Goal: Book appointment/travel/reservation

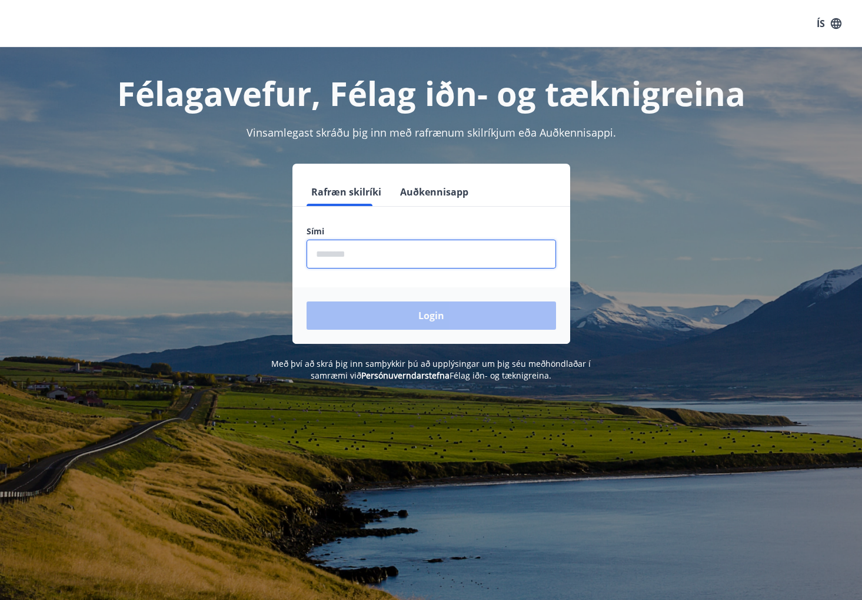
click at [323, 254] on input "phone" at bounding box center [432, 254] width 250 height 29
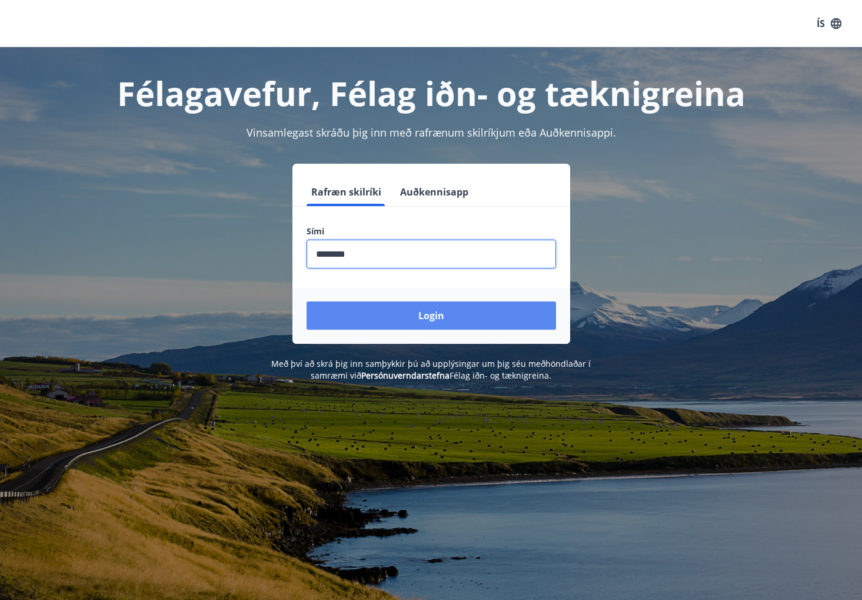
type input "********"
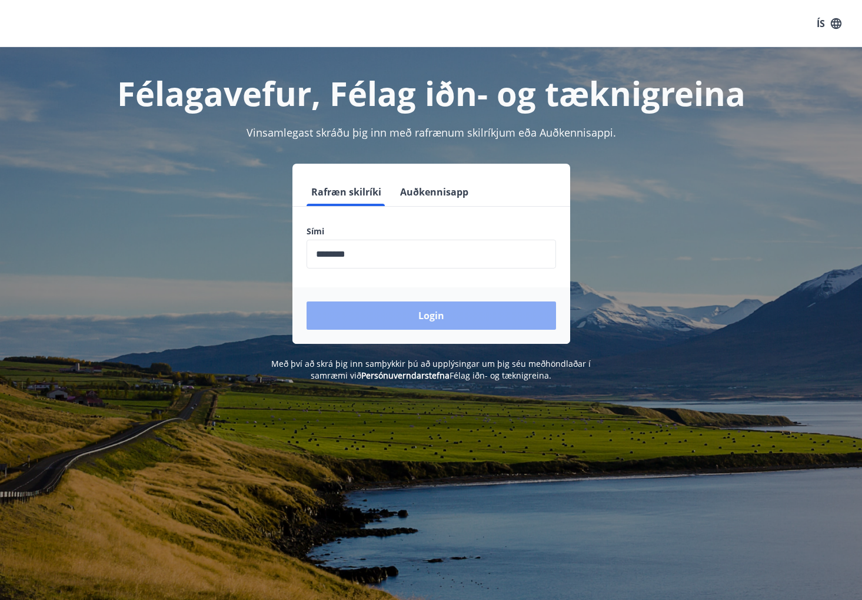
click at [416, 324] on button "Login" at bounding box center [432, 315] width 250 height 28
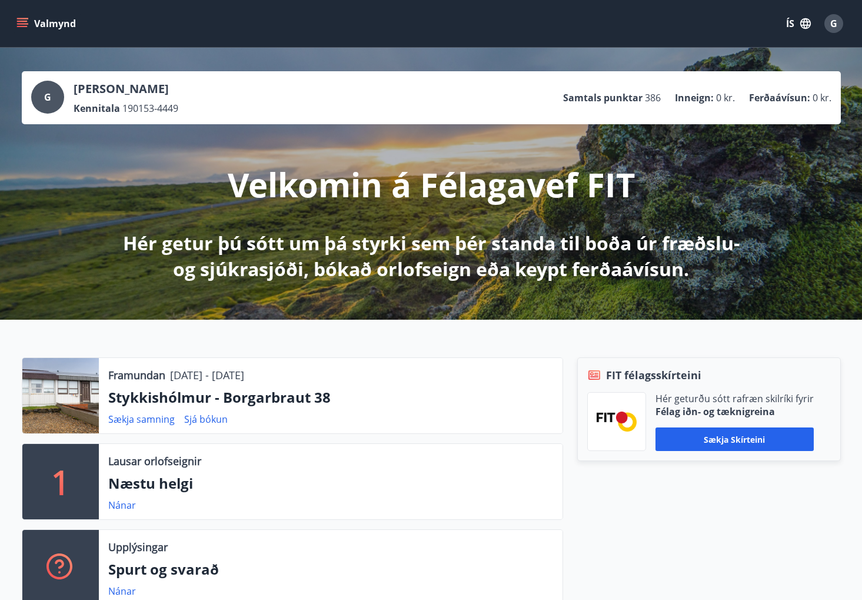
click at [70, 394] on div at bounding box center [60, 395] width 77 height 75
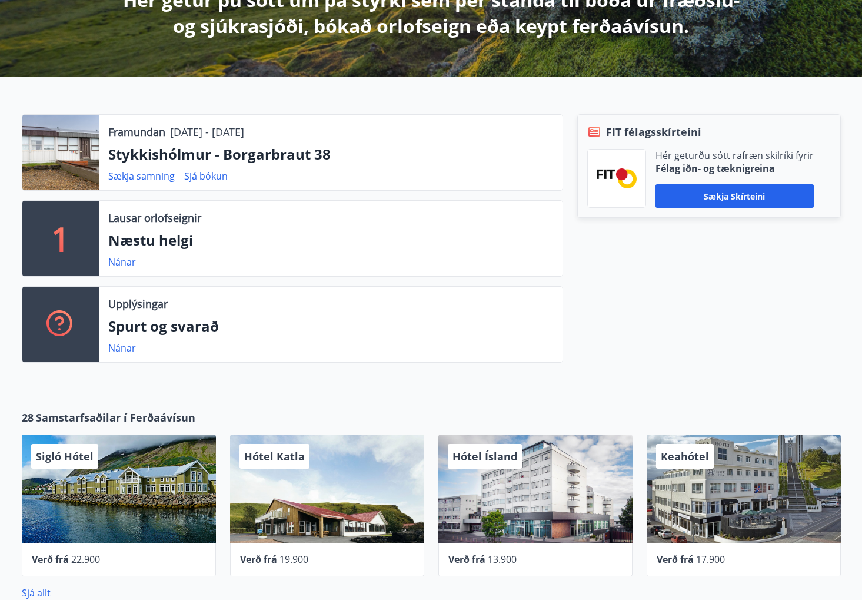
scroll to position [245, 0]
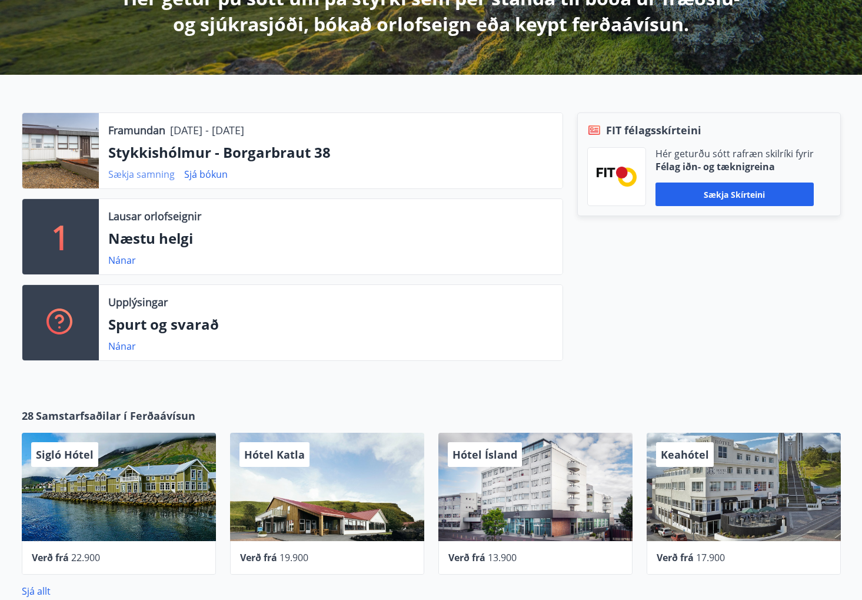
click at [155, 181] on link "Sækja samning" at bounding box center [141, 174] width 67 height 13
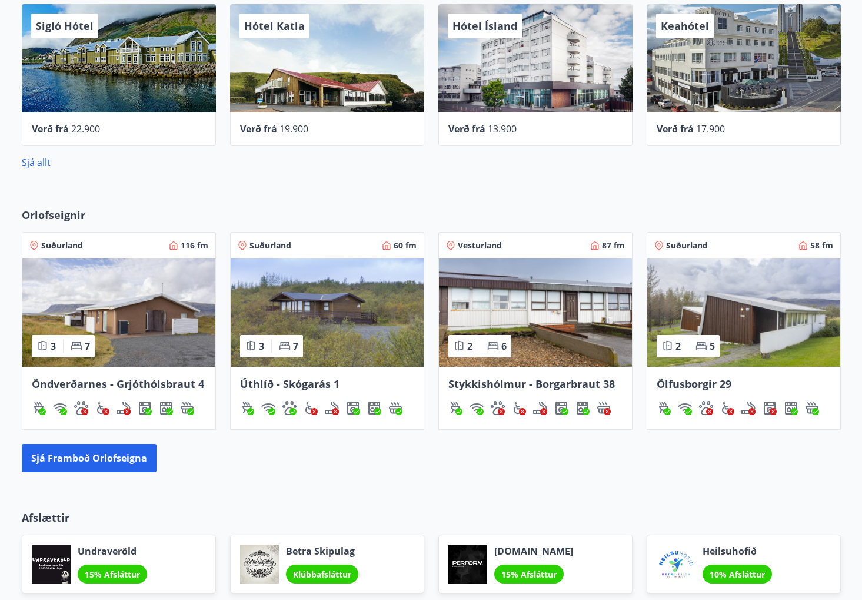
scroll to position [735, 0]
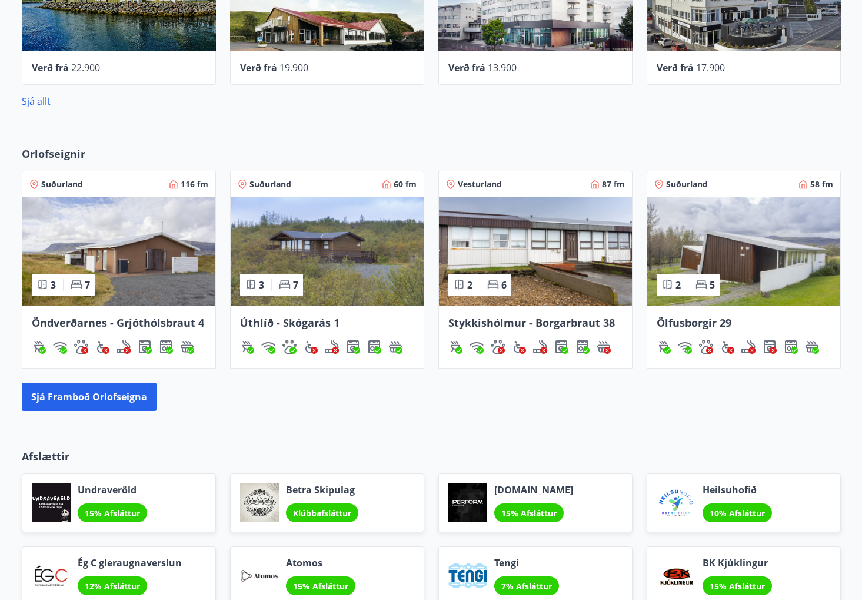
click at [529, 267] on img at bounding box center [535, 251] width 193 height 108
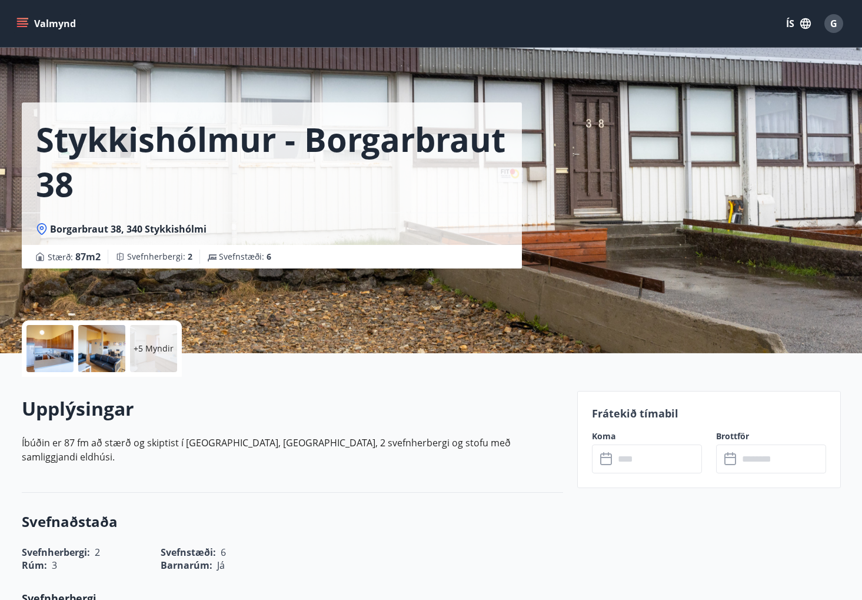
click at [48, 346] on div at bounding box center [49, 348] width 47 height 47
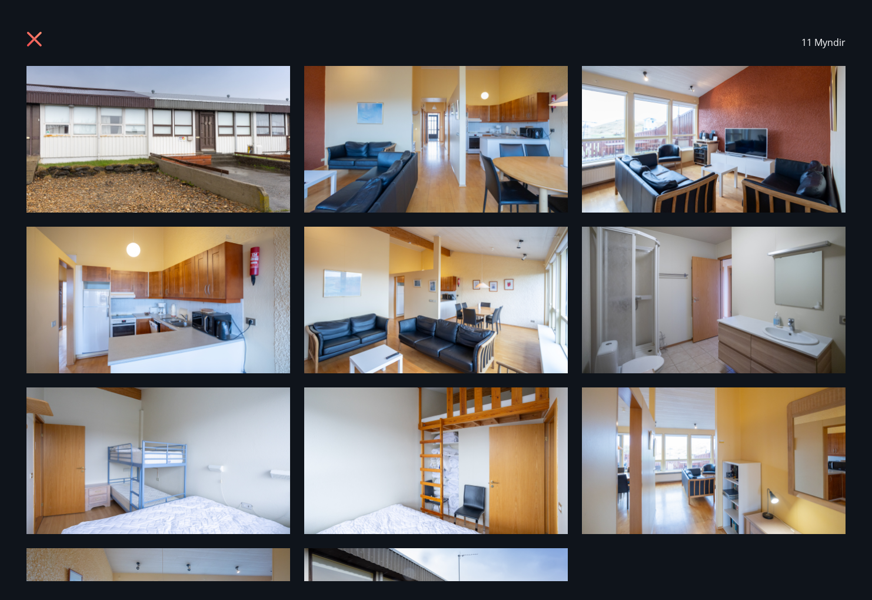
click at [183, 153] on img at bounding box center [158, 139] width 264 height 147
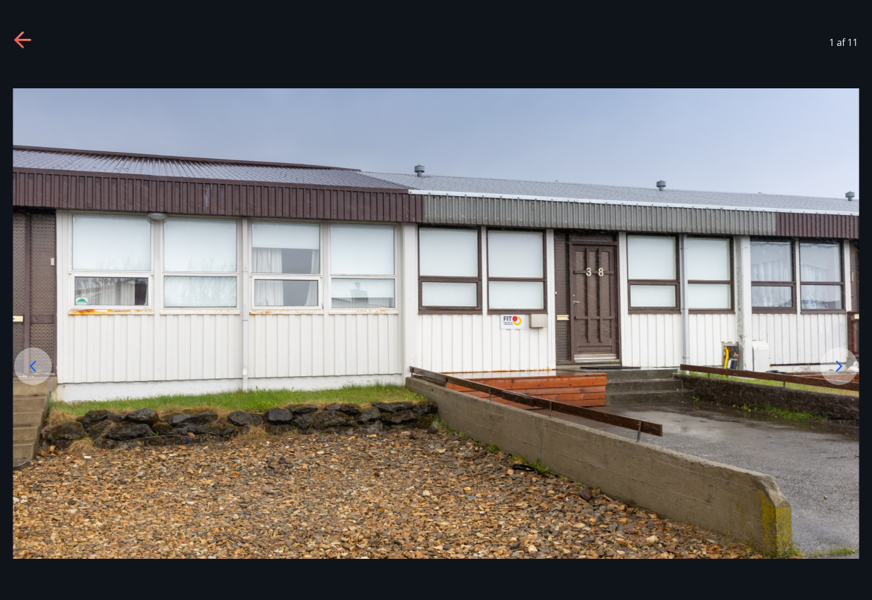
click at [861, 36] on div "1 af 11" at bounding box center [436, 42] width 872 height 47
click at [859, 256] on img at bounding box center [436, 323] width 847 height 470
click at [852, 290] on img at bounding box center [436, 323] width 847 height 470
click at [857, 320] on img at bounding box center [436, 323] width 847 height 470
click at [21, 37] on icon at bounding box center [23, 40] width 19 height 19
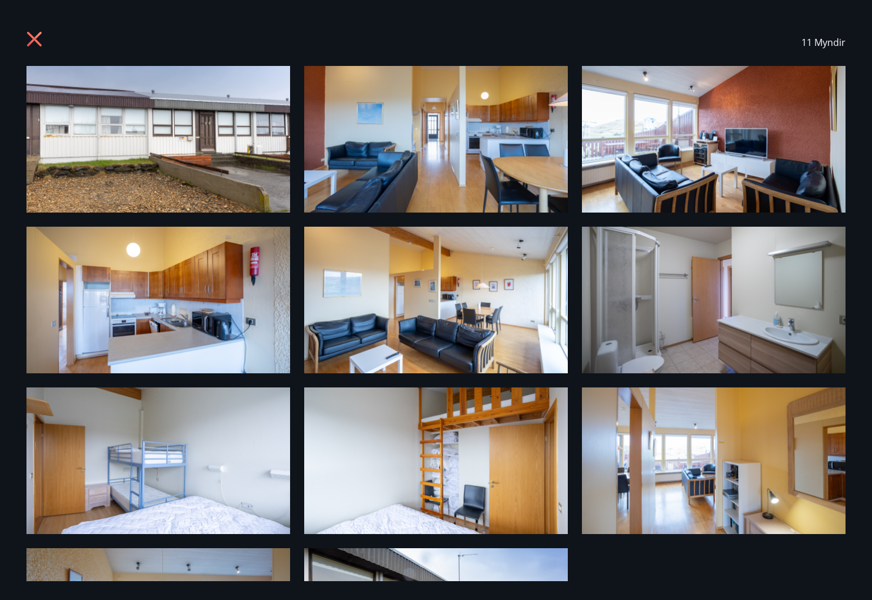
click at [422, 143] on img at bounding box center [436, 139] width 264 height 147
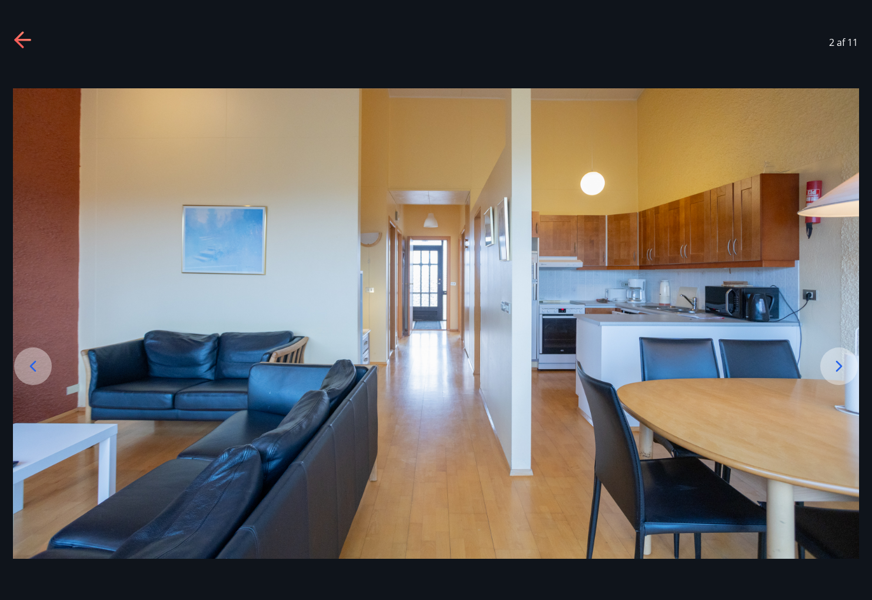
click at [839, 364] on icon at bounding box center [839, 366] width 19 height 19
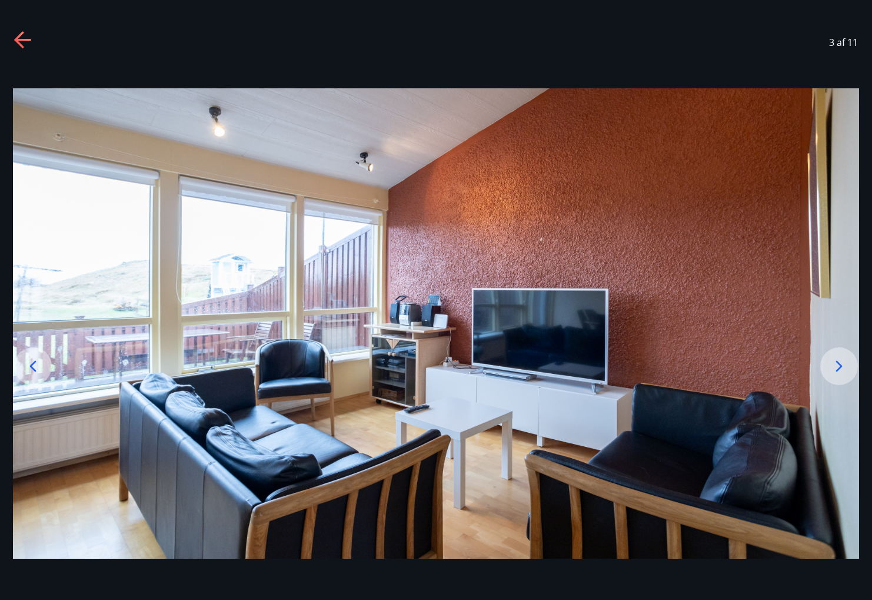
click at [840, 366] on icon at bounding box center [839, 366] width 19 height 19
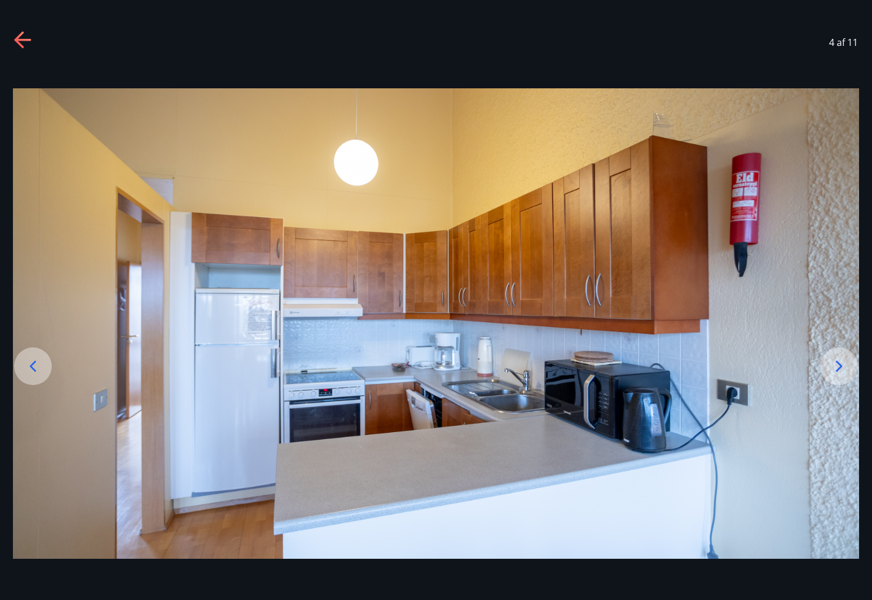
click at [841, 366] on icon at bounding box center [839, 366] width 19 height 19
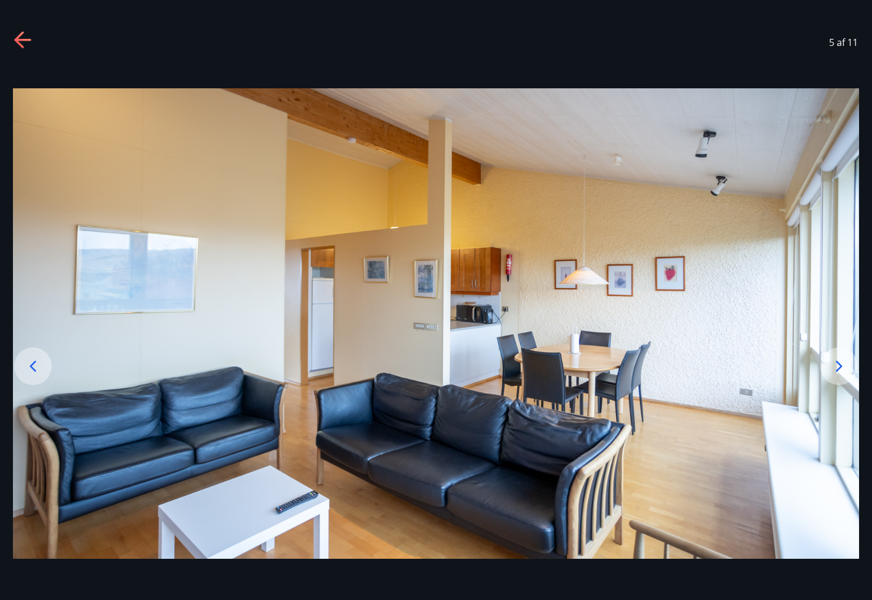
click at [841, 366] on icon at bounding box center [839, 366] width 19 height 19
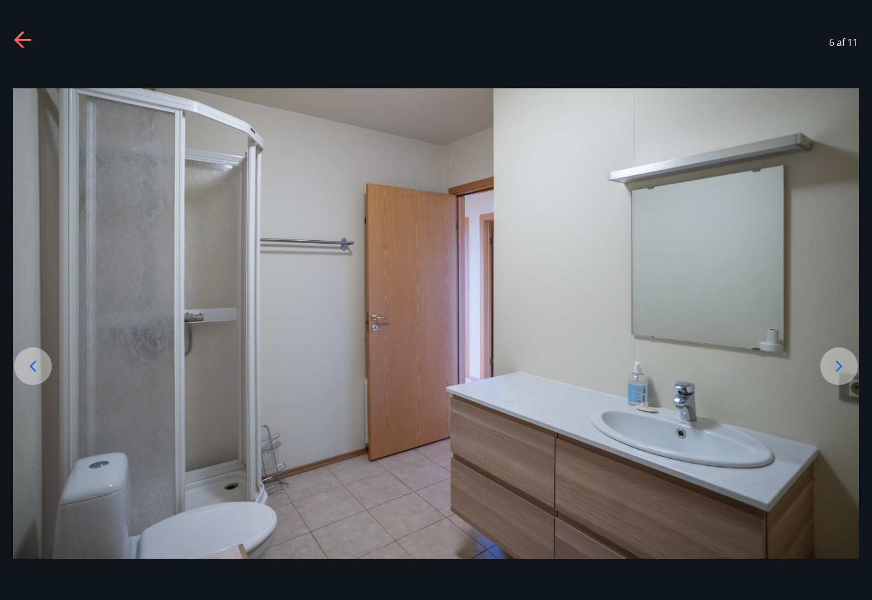
click at [841, 366] on icon at bounding box center [839, 366] width 19 height 19
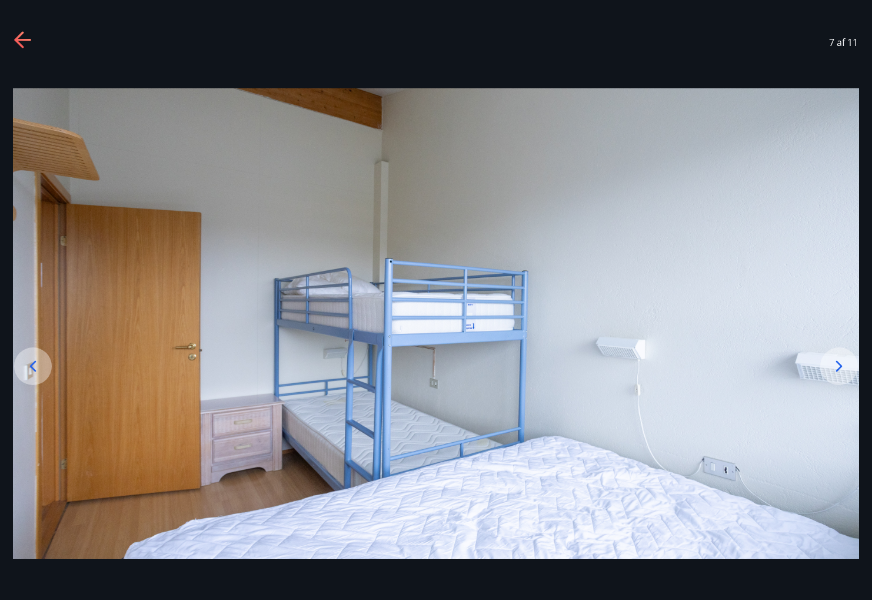
click at [841, 366] on icon at bounding box center [839, 366] width 19 height 19
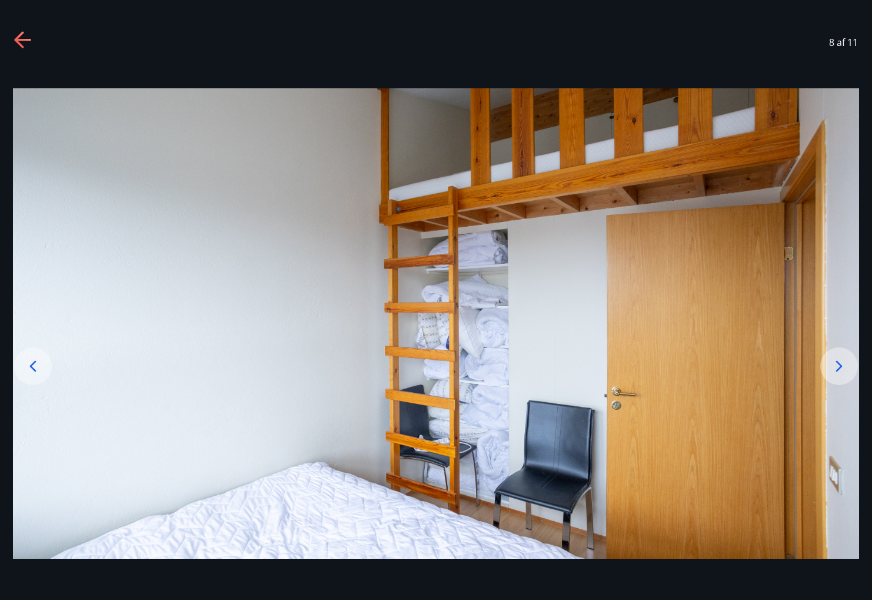
click at [842, 367] on icon at bounding box center [839, 366] width 19 height 19
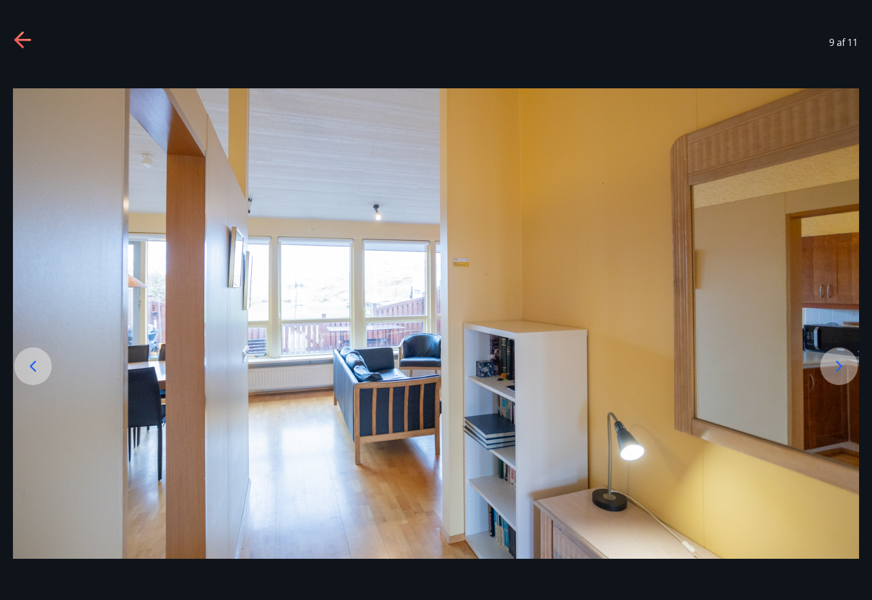
click at [839, 369] on icon at bounding box center [840, 365] width 6 height 11
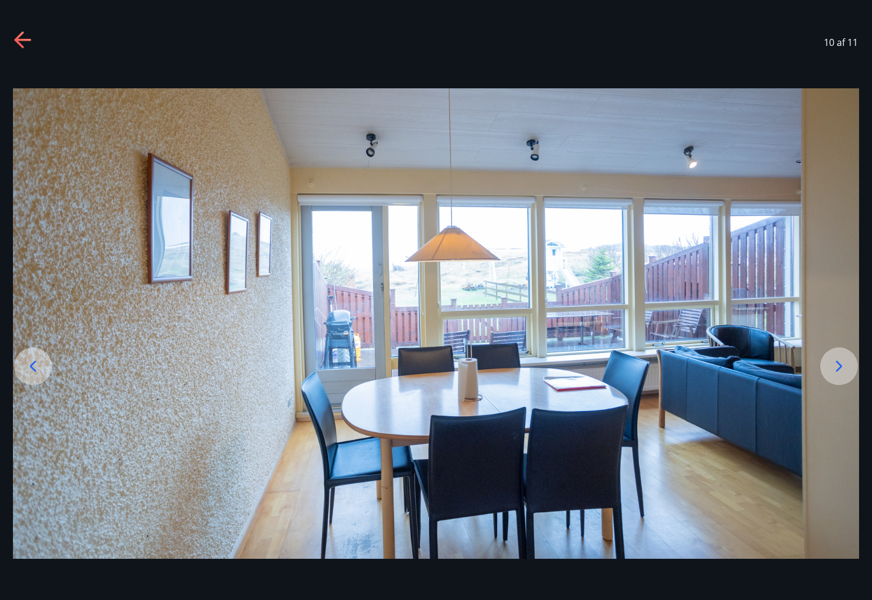
click at [839, 369] on icon at bounding box center [840, 365] width 6 height 11
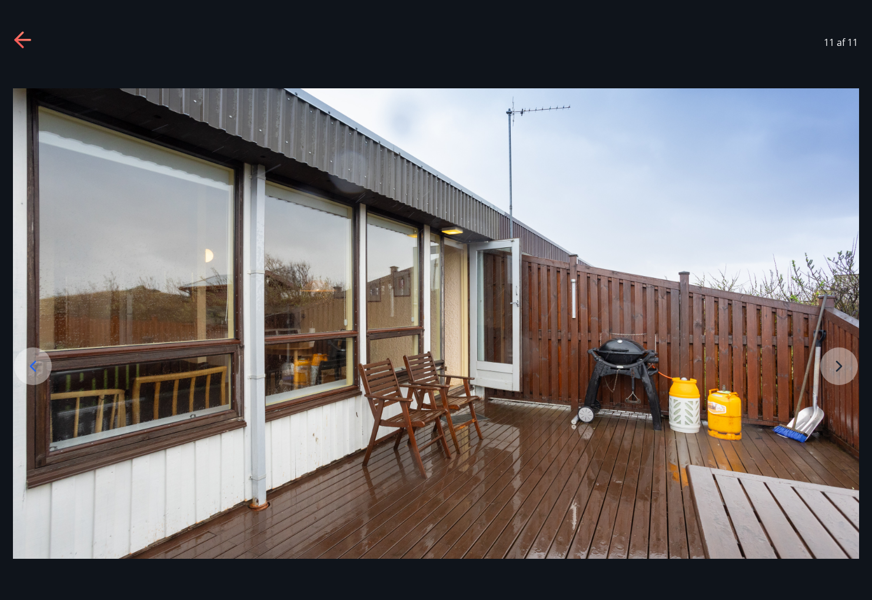
click at [839, 369] on img at bounding box center [436, 323] width 847 height 470
click at [839, 365] on img at bounding box center [436, 323] width 847 height 470
click at [841, 369] on img at bounding box center [436, 323] width 847 height 470
click at [34, 369] on icon at bounding box center [33, 366] width 19 height 19
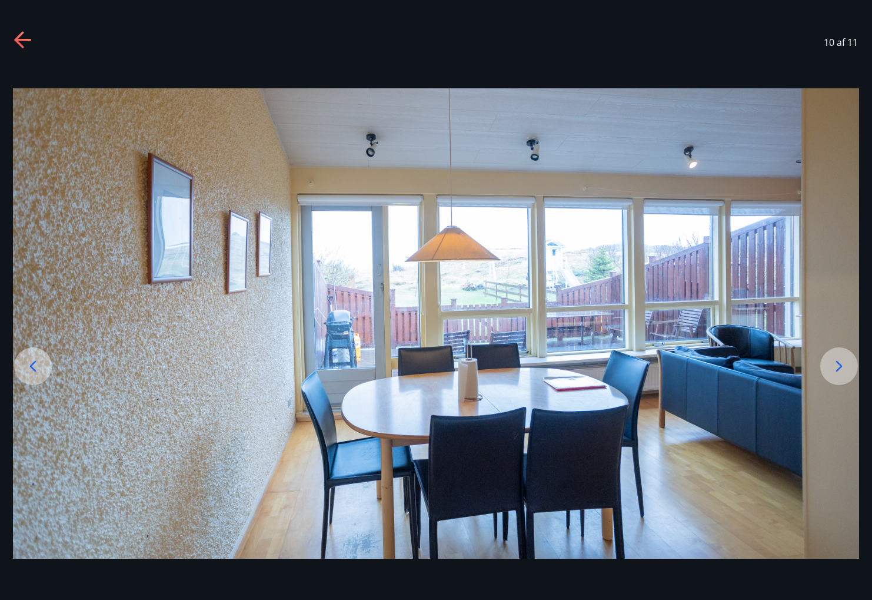
click at [34, 369] on icon at bounding box center [33, 366] width 19 height 19
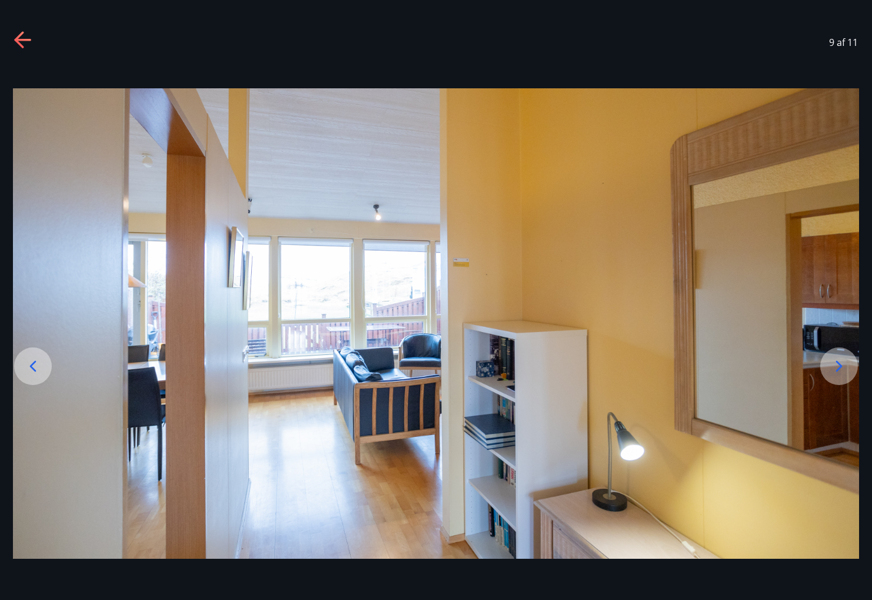
click at [34, 369] on icon at bounding box center [33, 366] width 19 height 19
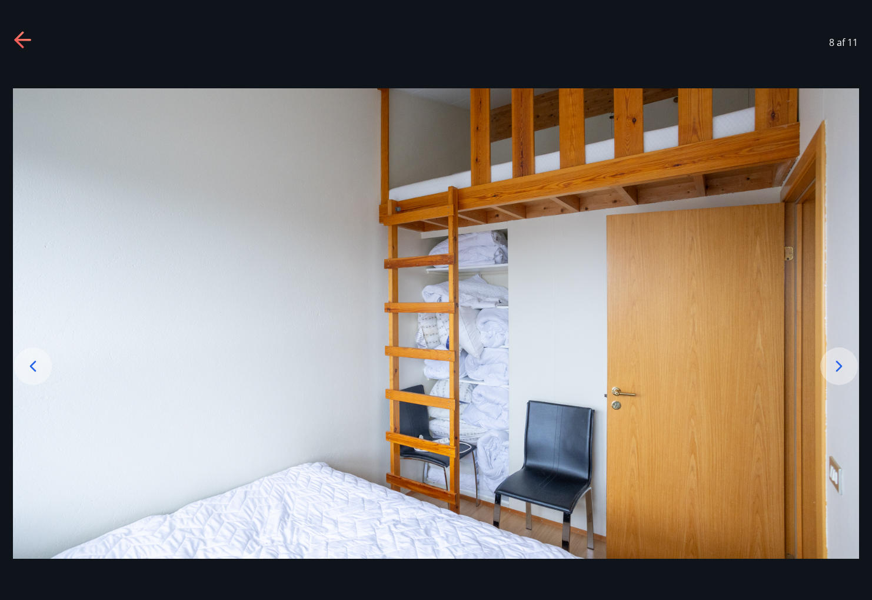
click at [34, 369] on icon at bounding box center [33, 366] width 19 height 19
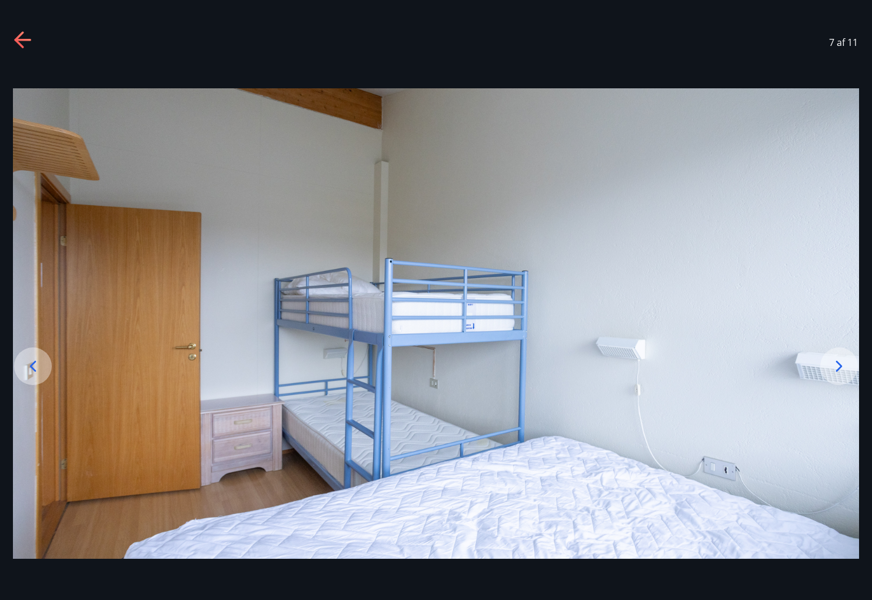
click at [34, 369] on icon at bounding box center [33, 366] width 19 height 19
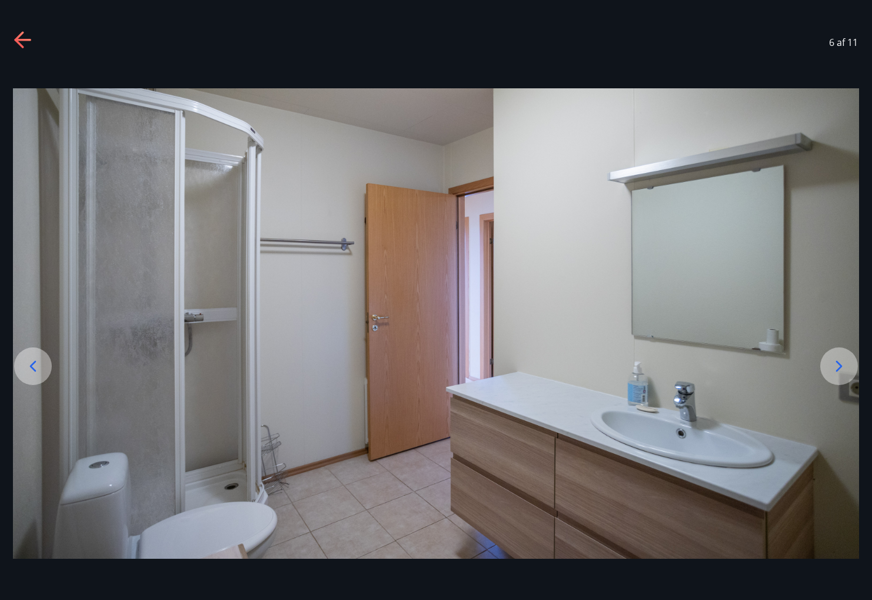
click at [19, 41] on icon at bounding box center [23, 40] width 19 height 19
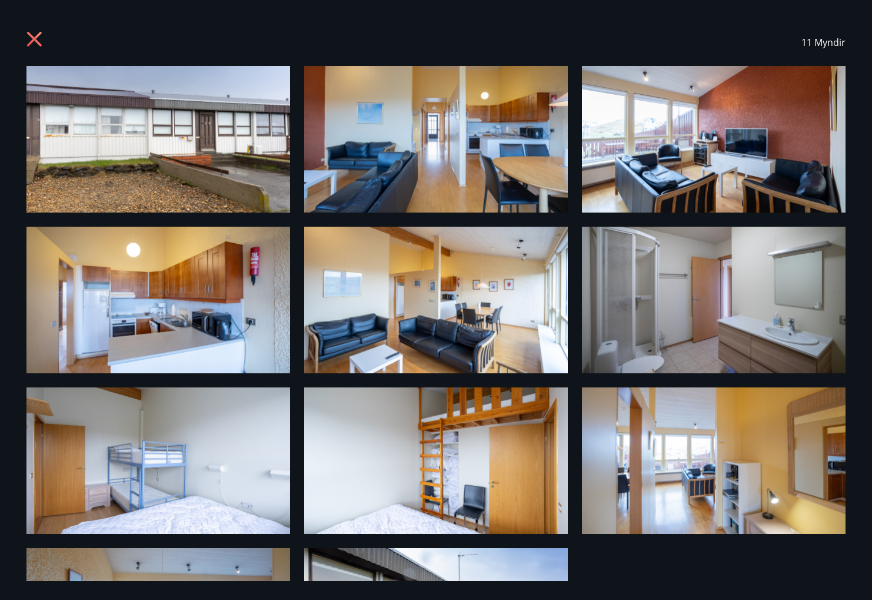
click at [34, 38] on icon at bounding box center [34, 39] width 3 height 3
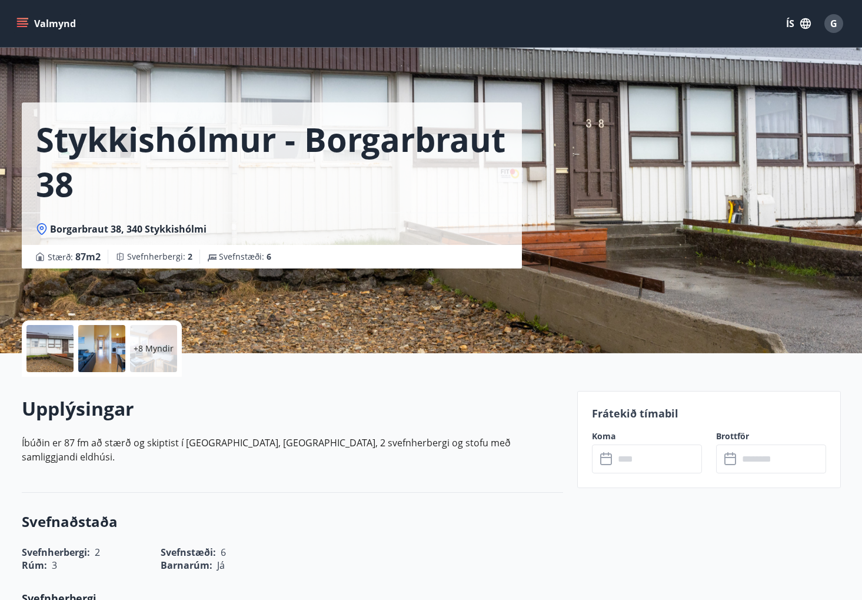
click at [59, 344] on div at bounding box center [49, 348] width 47 height 47
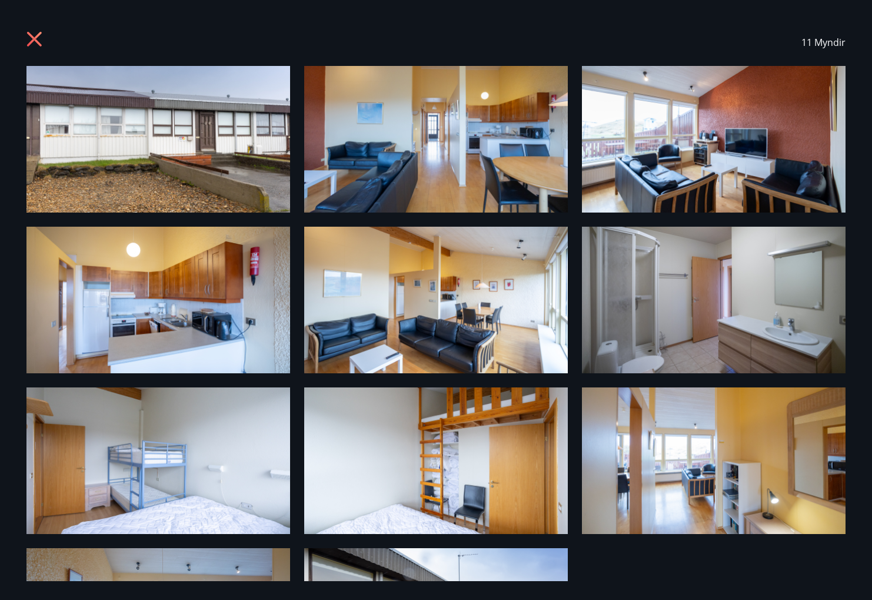
scroll to position [78, 0]
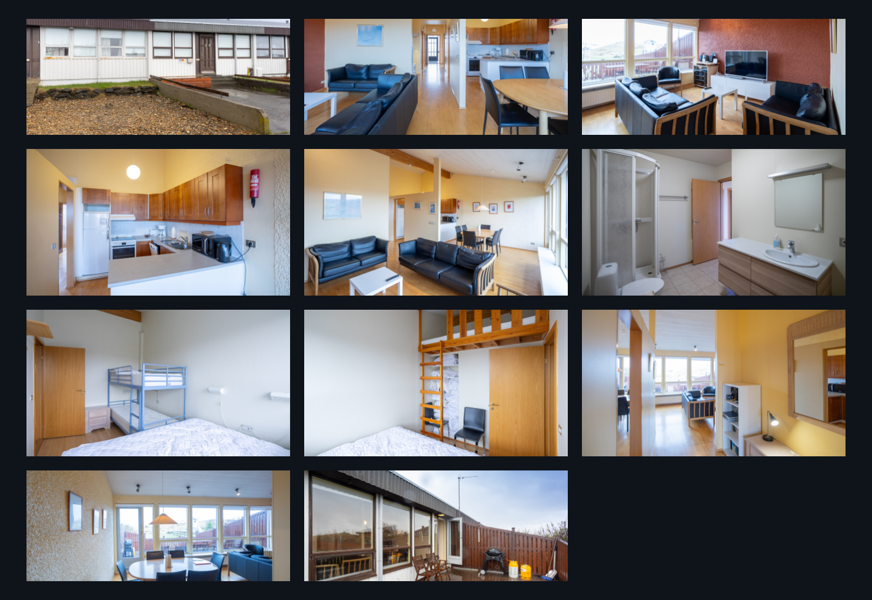
click at [442, 380] on img at bounding box center [436, 383] width 264 height 147
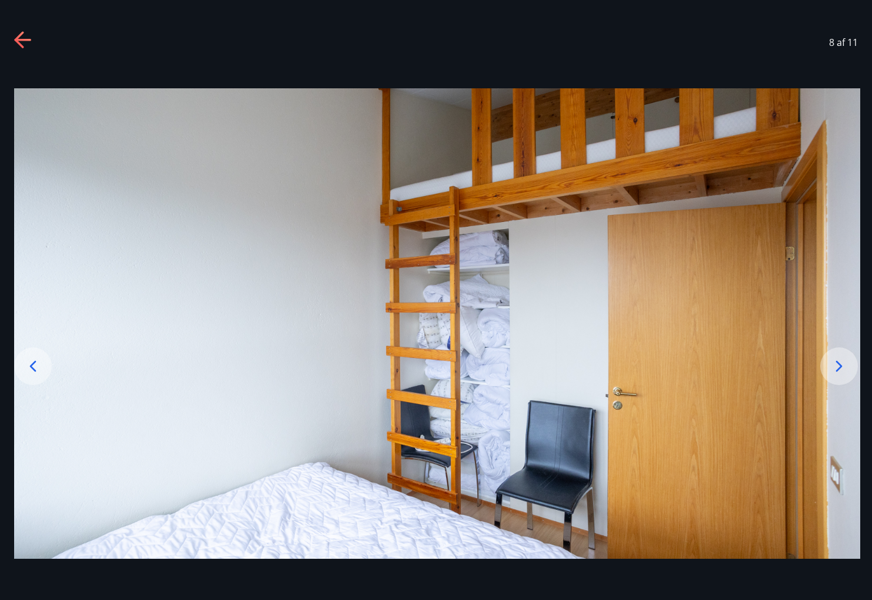
drag, startPoint x: 471, startPoint y: 422, endPoint x: 476, endPoint y: 437, distance: 15.5
click at [475, 437] on img at bounding box center [437, 323] width 847 height 470
click at [31, 366] on icon at bounding box center [33, 365] width 6 height 11
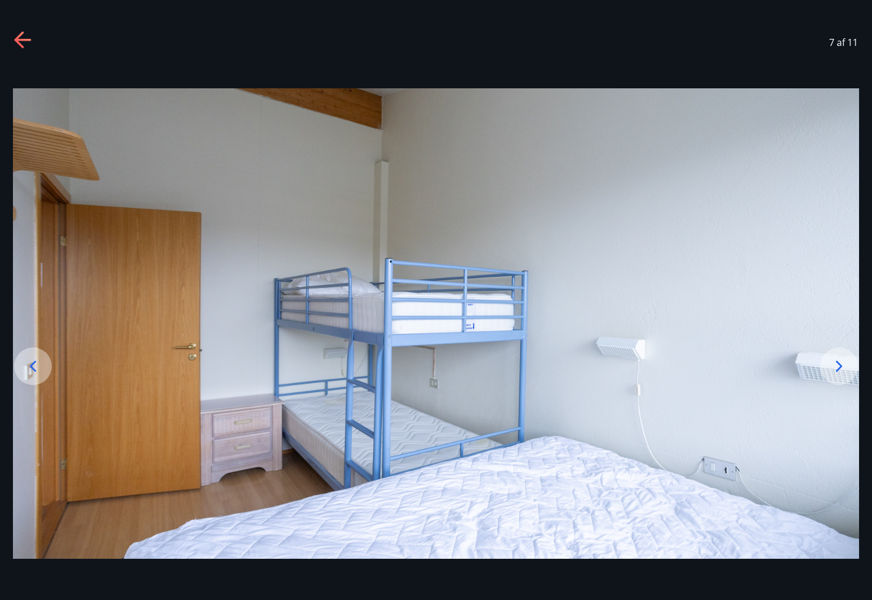
click at [841, 367] on icon at bounding box center [840, 365] width 6 height 11
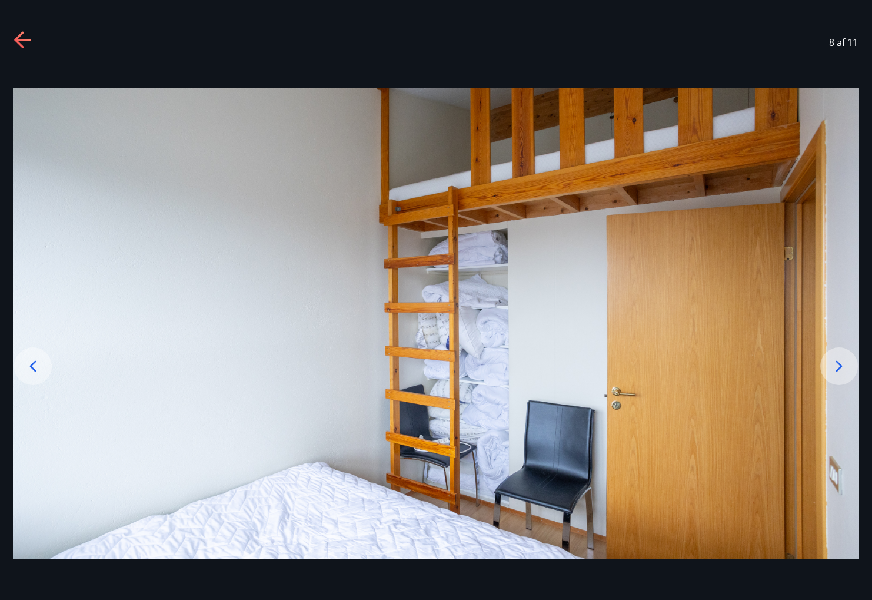
click at [36, 365] on icon at bounding box center [33, 366] width 19 height 19
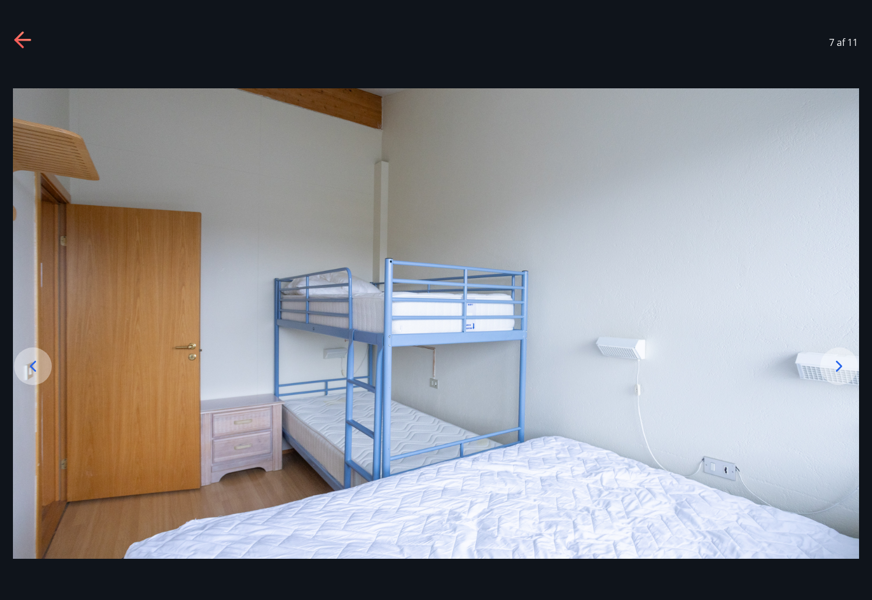
click at [36, 365] on icon at bounding box center [33, 366] width 19 height 19
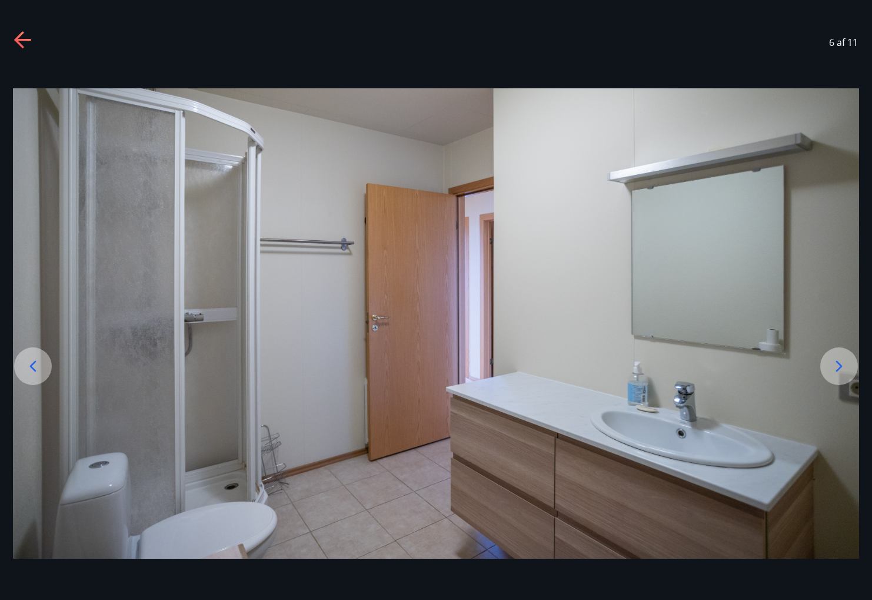
click at [36, 365] on icon at bounding box center [33, 366] width 19 height 19
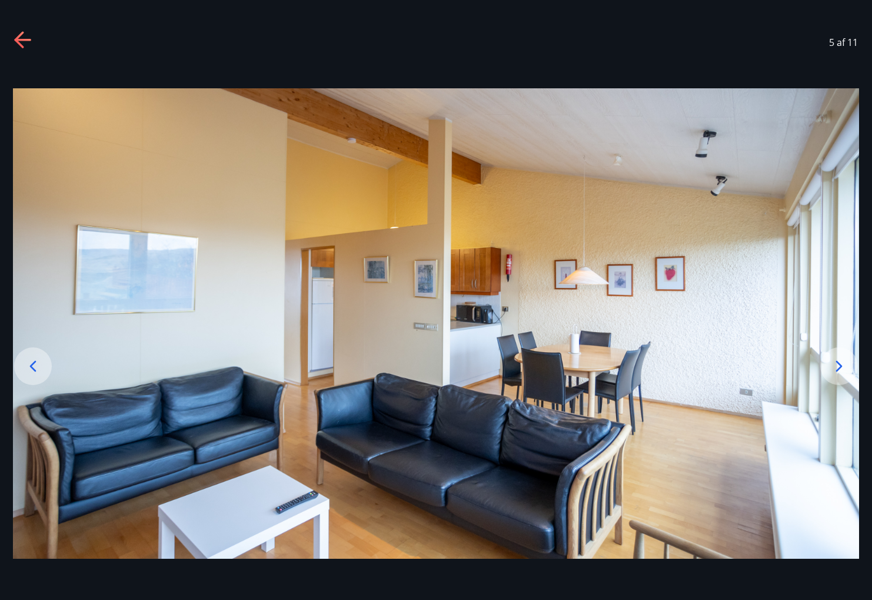
click at [36, 365] on icon at bounding box center [33, 366] width 19 height 19
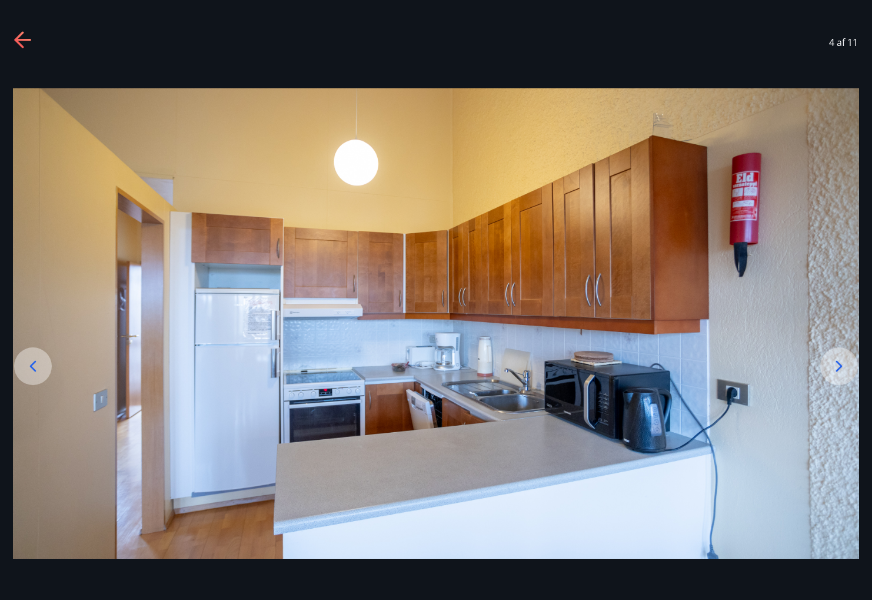
click at [36, 365] on icon at bounding box center [33, 366] width 19 height 19
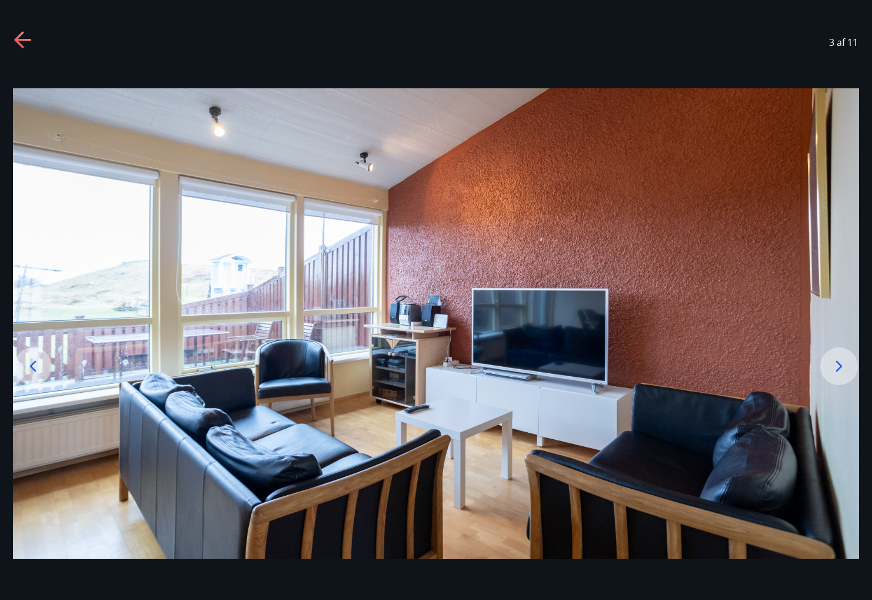
click at [36, 365] on icon at bounding box center [33, 366] width 19 height 19
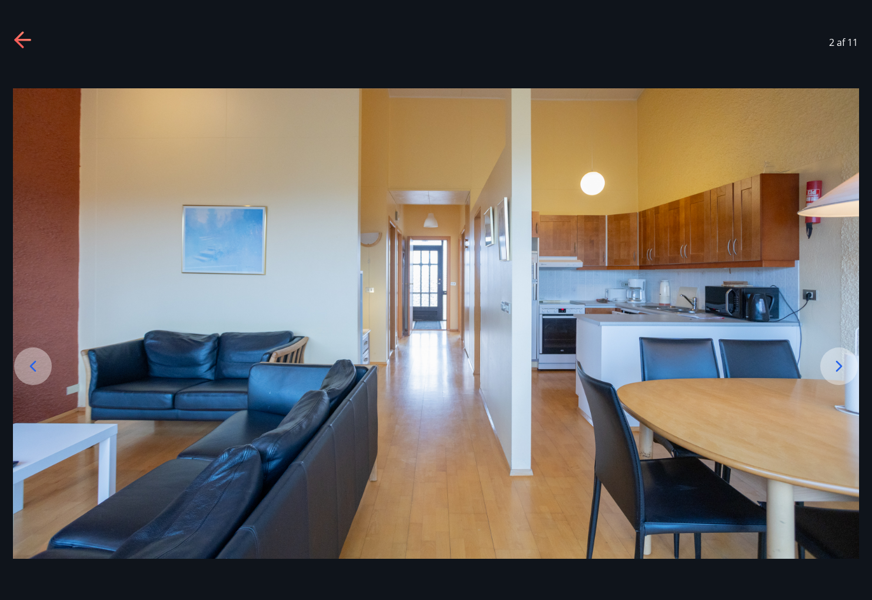
click at [36, 365] on icon at bounding box center [33, 366] width 19 height 19
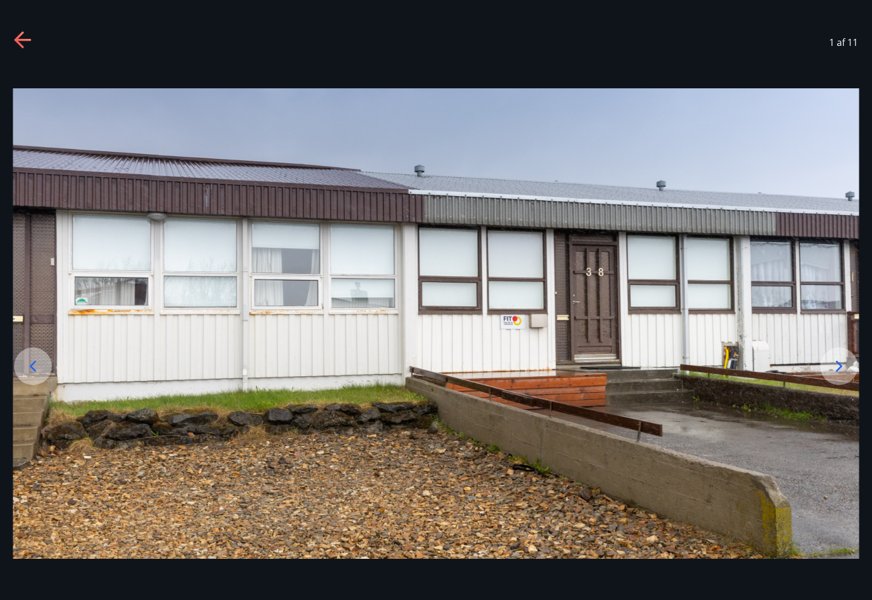
click at [852, 278] on img at bounding box center [436, 323] width 847 height 470
click at [855, 313] on img at bounding box center [436, 323] width 847 height 470
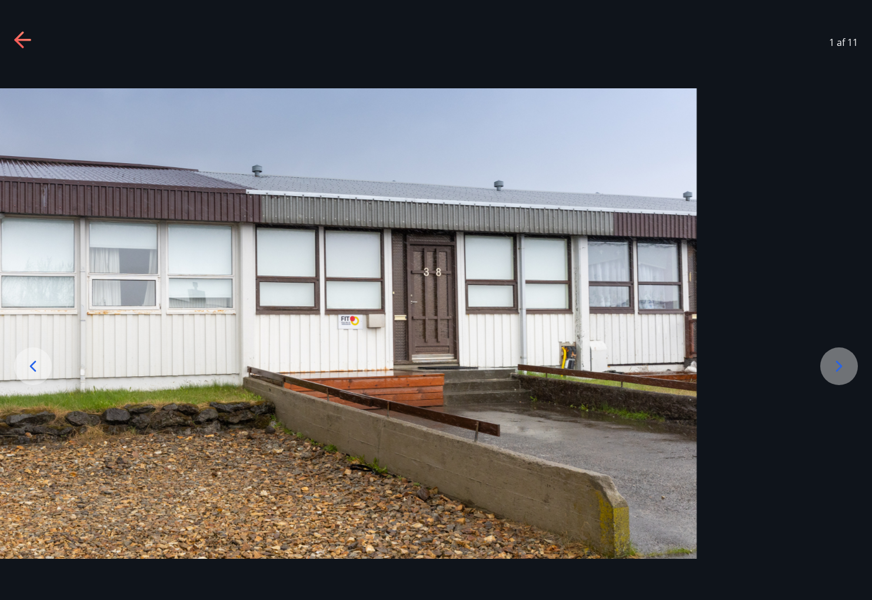
drag, startPoint x: 849, startPoint y: 288, endPoint x: 667, endPoint y: 288, distance: 181.9
click at [668, 288] on img at bounding box center [273, 323] width 847 height 470
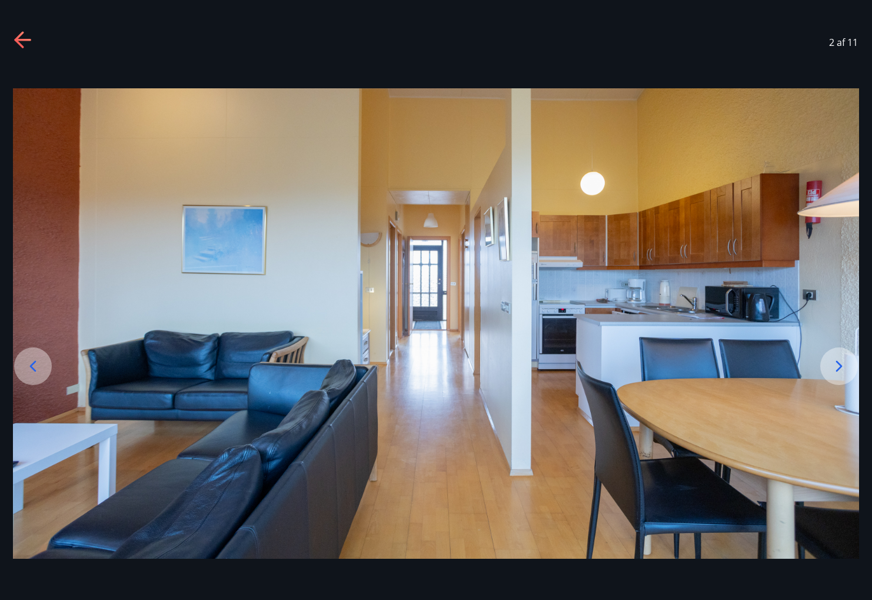
click at [842, 369] on icon at bounding box center [839, 366] width 19 height 19
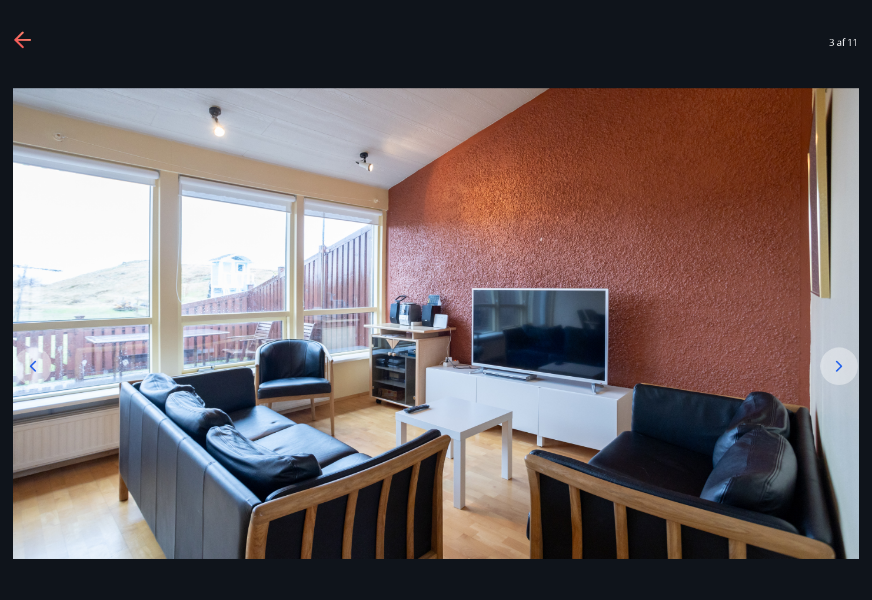
click at [842, 369] on icon at bounding box center [839, 366] width 19 height 19
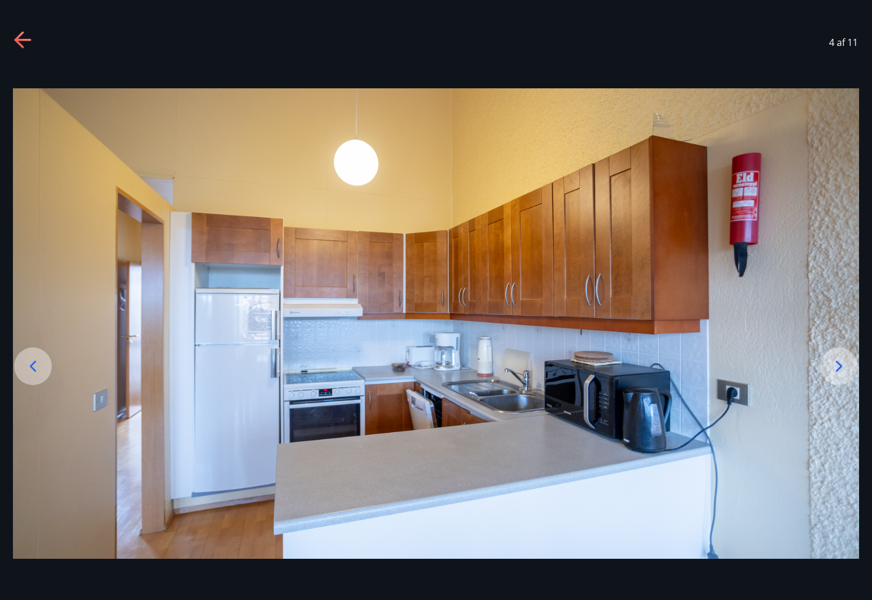
click at [842, 369] on icon at bounding box center [839, 366] width 19 height 19
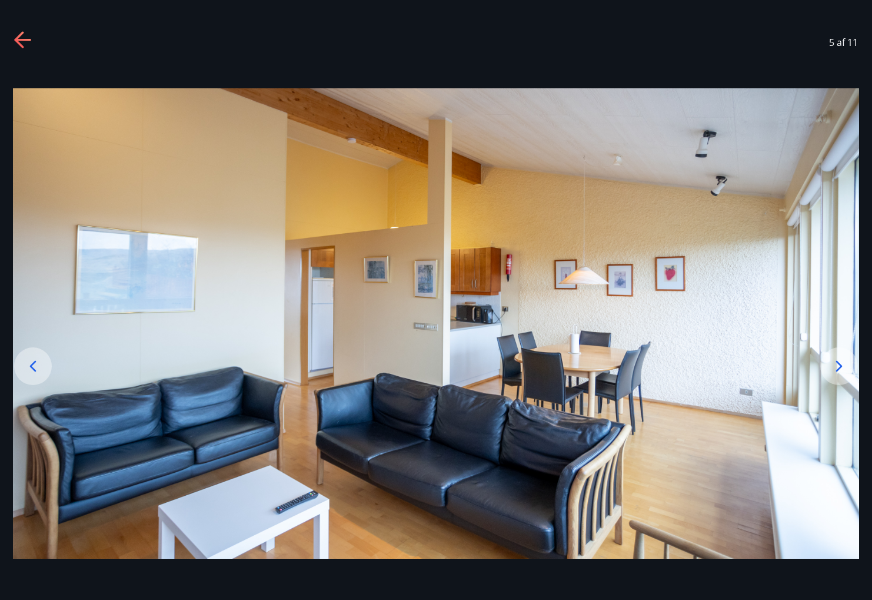
click at [842, 369] on icon at bounding box center [839, 366] width 19 height 19
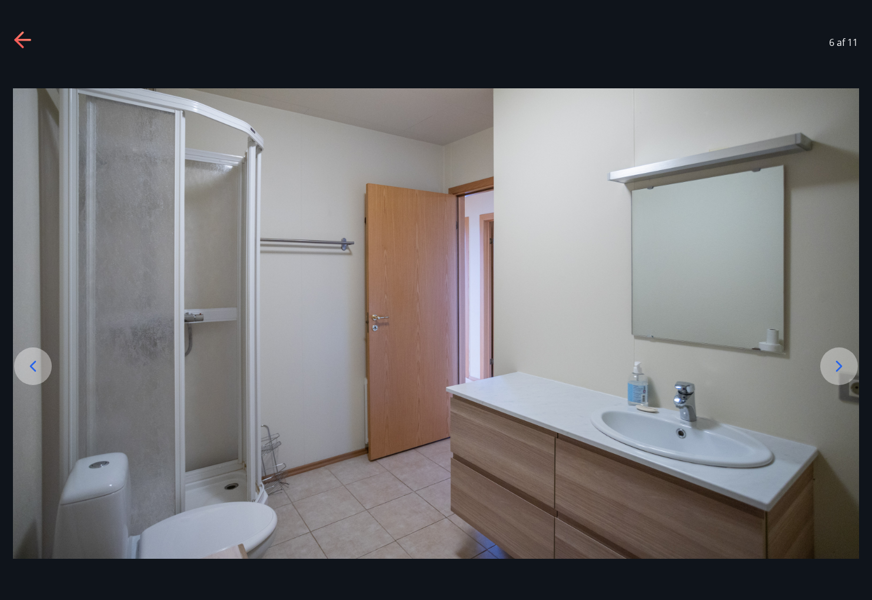
click at [840, 367] on icon at bounding box center [839, 366] width 19 height 19
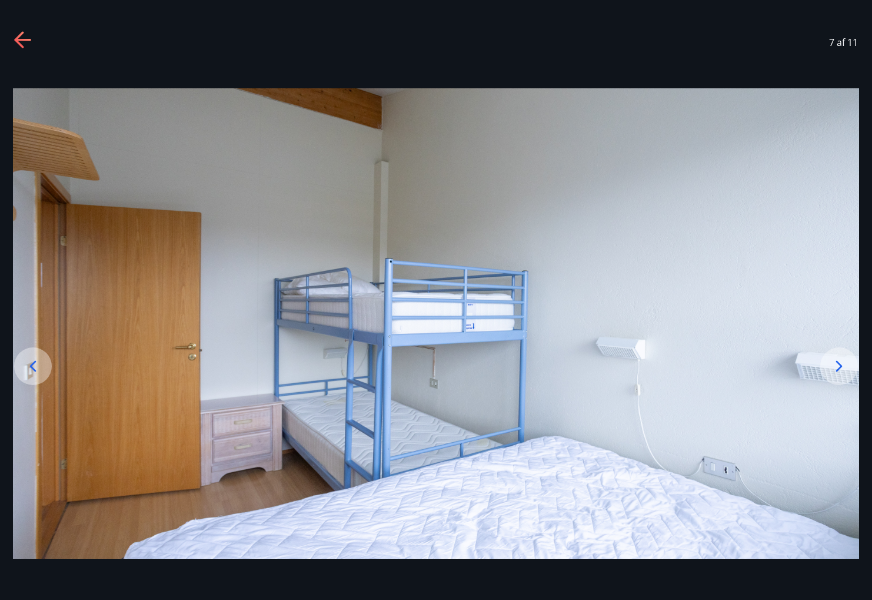
click at [840, 367] on icon at bounding box center [839, 366] width 19 height 19
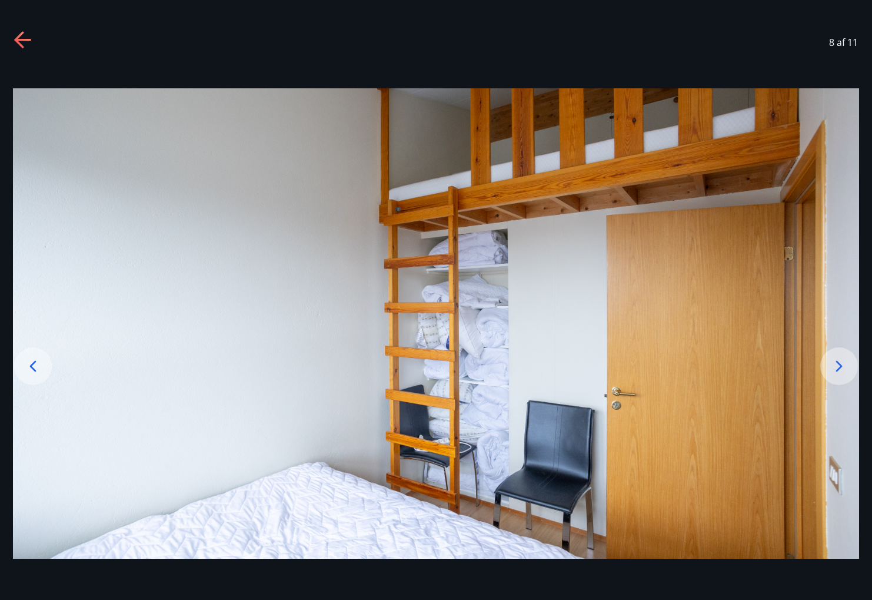
click at [19, 44] on icon at bounding box center [18, 39] width 9 height 16
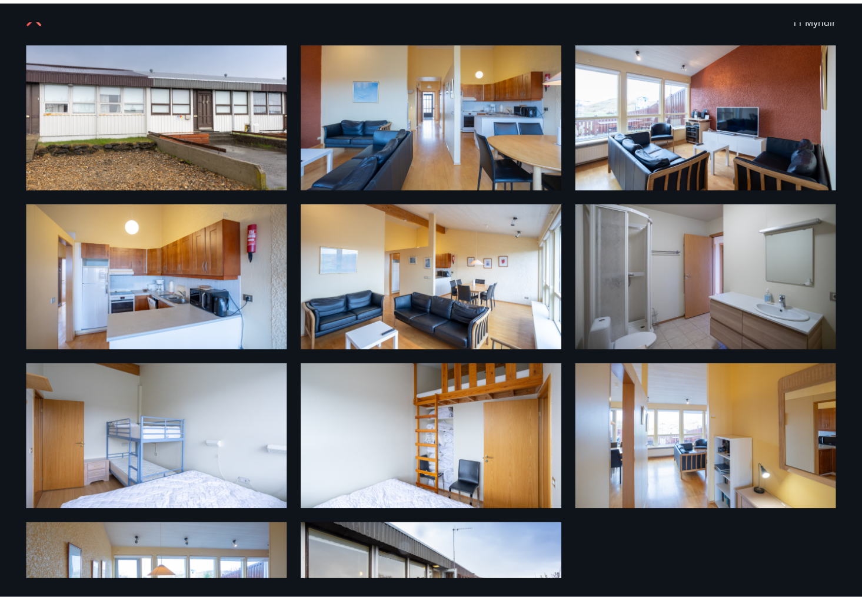
scroll to position [0, 0]
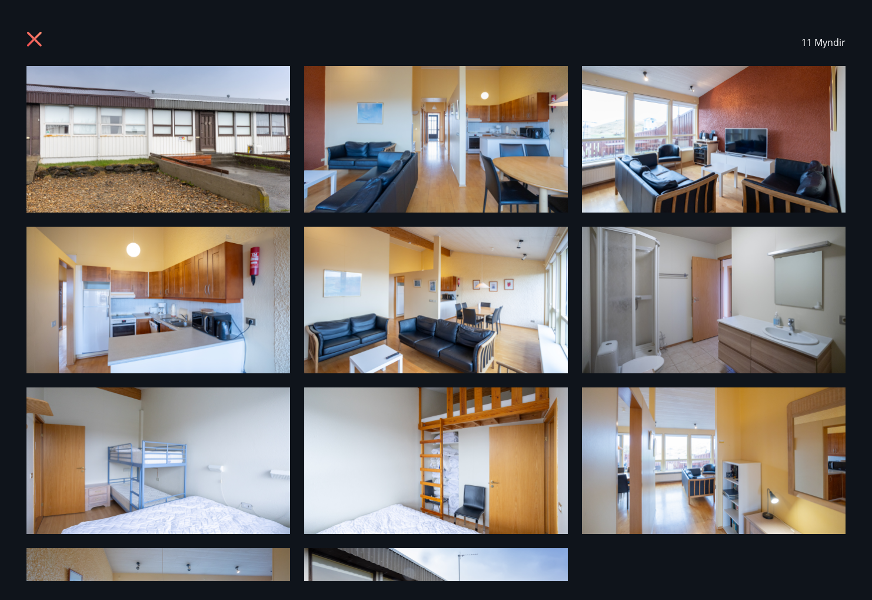
click at [41, 41] on icon at bounding box center [35, 40] width 19 height 19
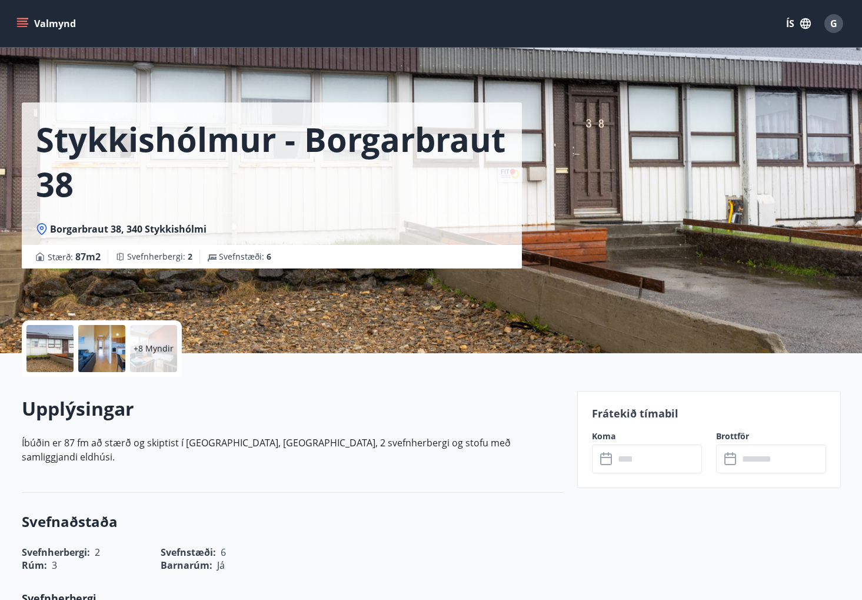
click at [45, 28] on button "Valmynd" at bounding box center [47, 23] width 67 height 21
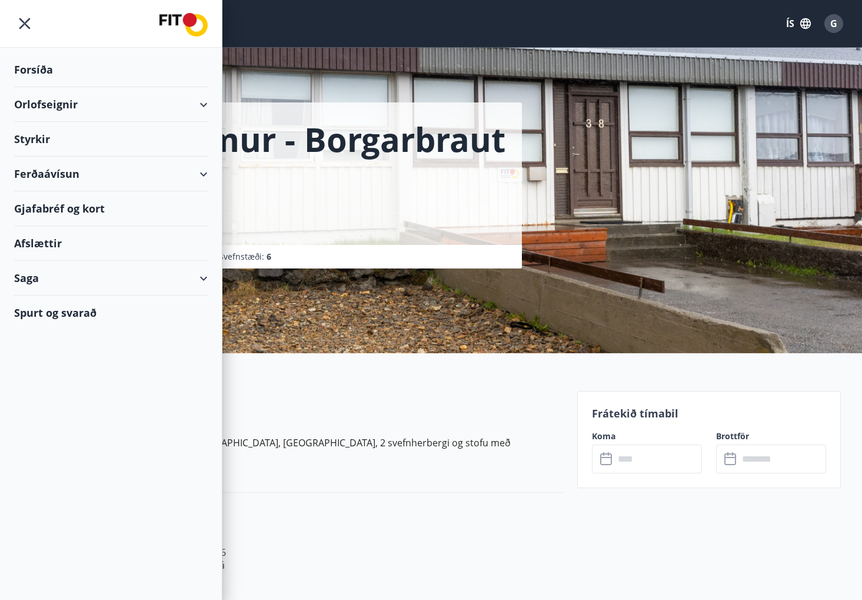
click at [208, 107] on icon at bounding box center [204, 105] width 14 height 14
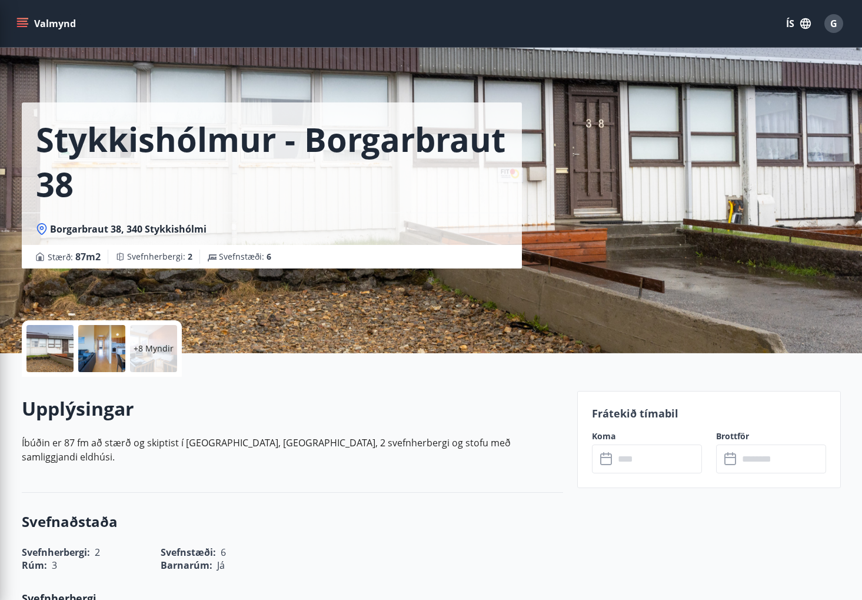
click at [377, 64] on div "Stykkishólmur - Borgarbraut 38 Borgarbraut [GEOGRAPHIC_DATA] : 87 m2 [GEOGRAPHI…" at bounding box center [295, 134] width 546 height 268
click at [21, 29] on icon "menu" at bounding box center [22, 24] width 12 height 12
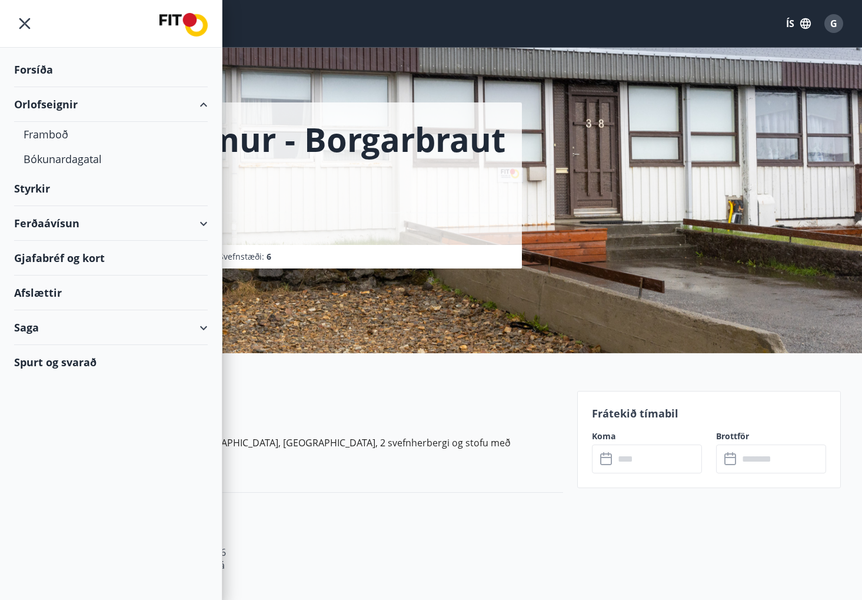
click at [42, 70] on div "Forsíða" at bounding box center [111, 69] width 194 height 35
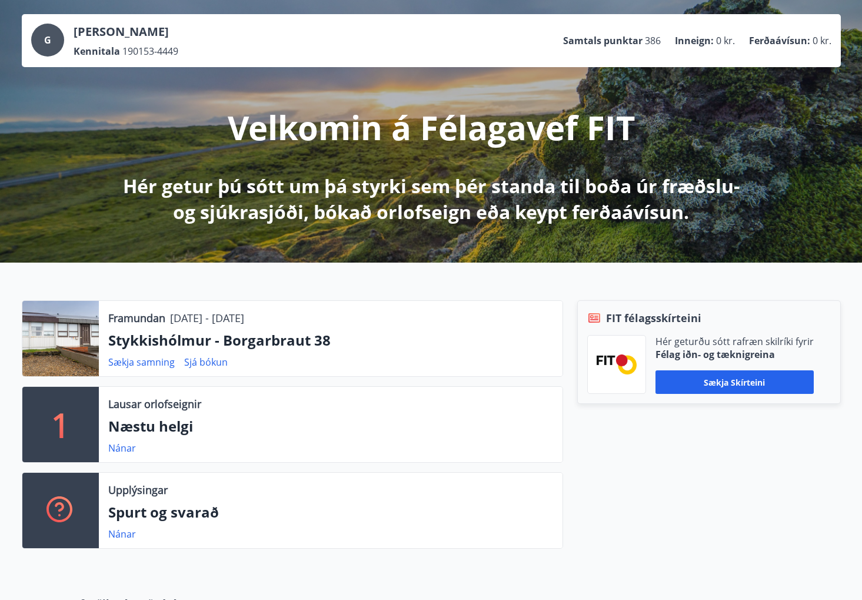
scroll to position [122, 0]
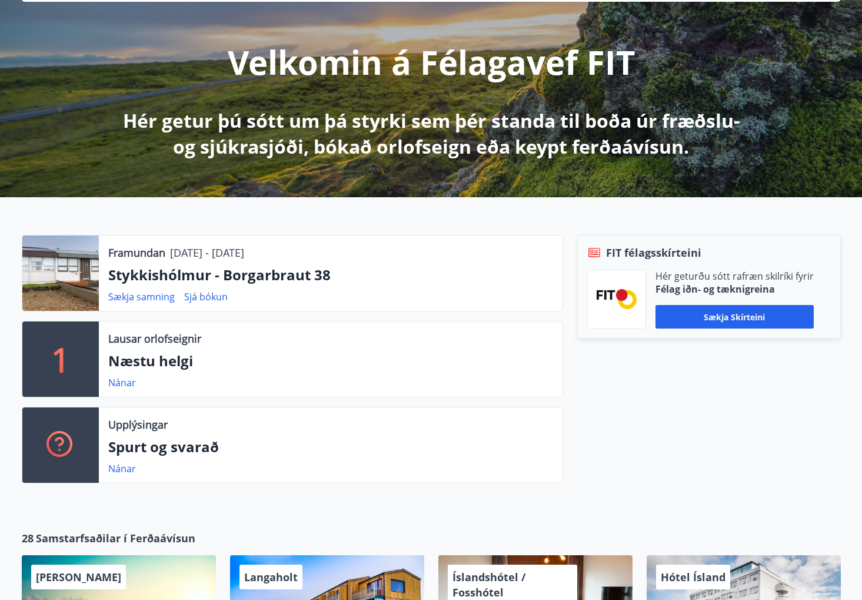
click at [612, 304] on img at bounding box center [617, 298] width 40 height 19
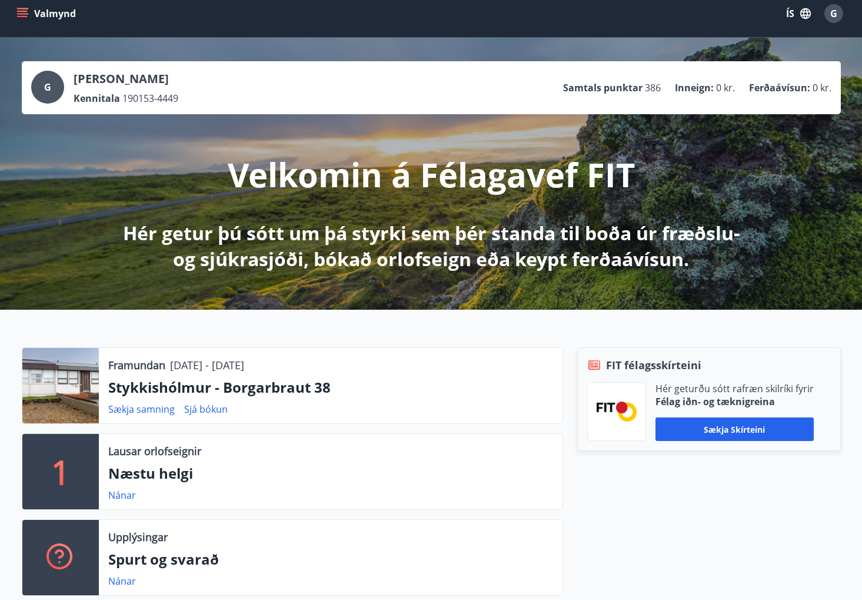
scroll to position [0, 0]
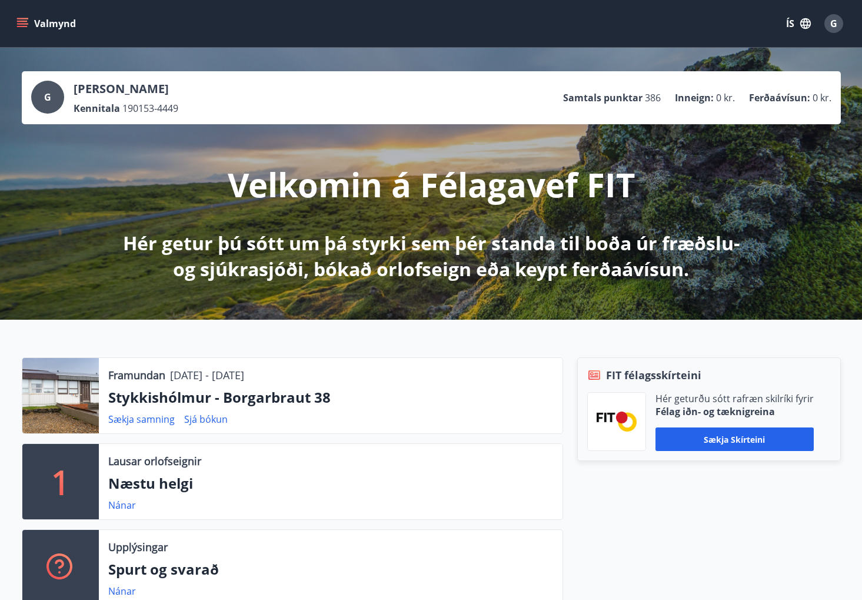
click at [41, 27] on button "Valmynd" at bounding box center [47, 23] width 67 height 21
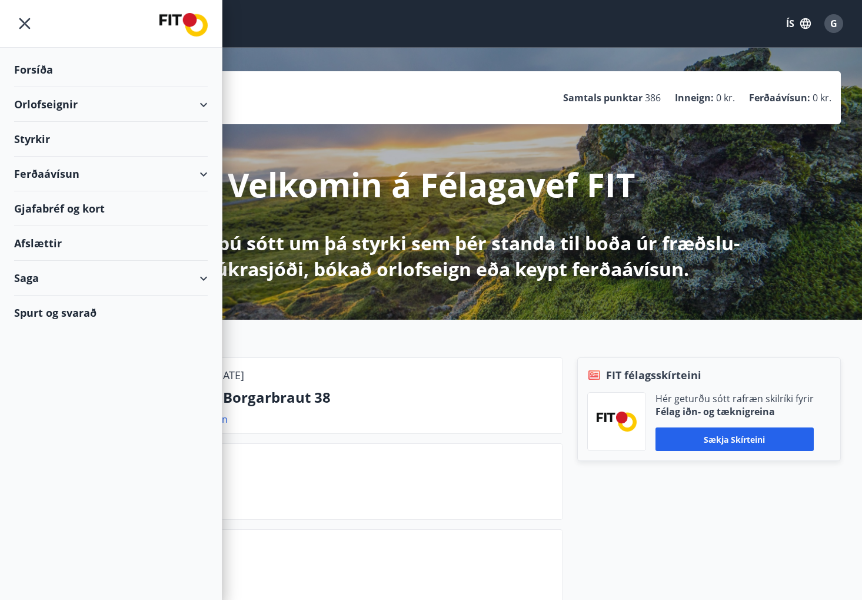
click at [200, 107] on div "Orlofseignir" at bounding box center [111, 104] width 194 height 35
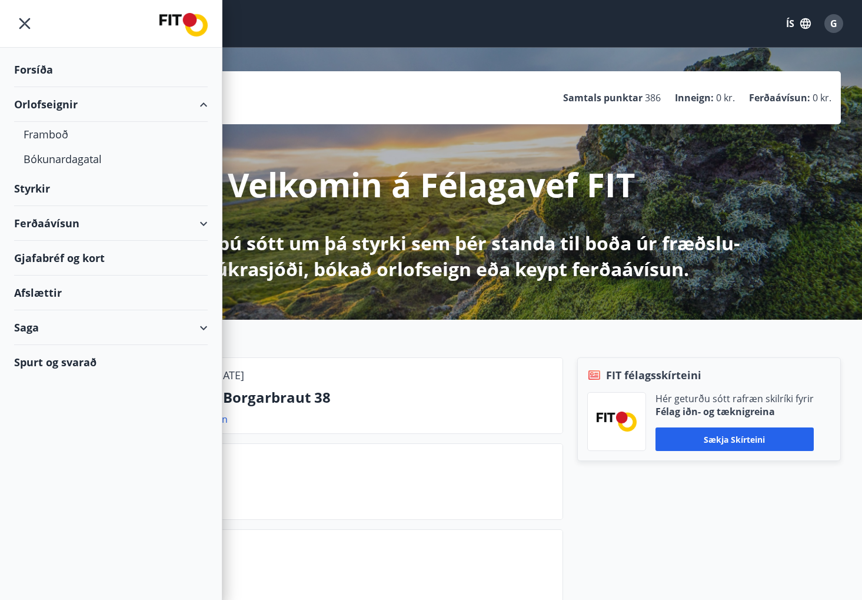
click at [40, 67] on div "Forsíða" at bounding box center [111, 69] width 194 height 35
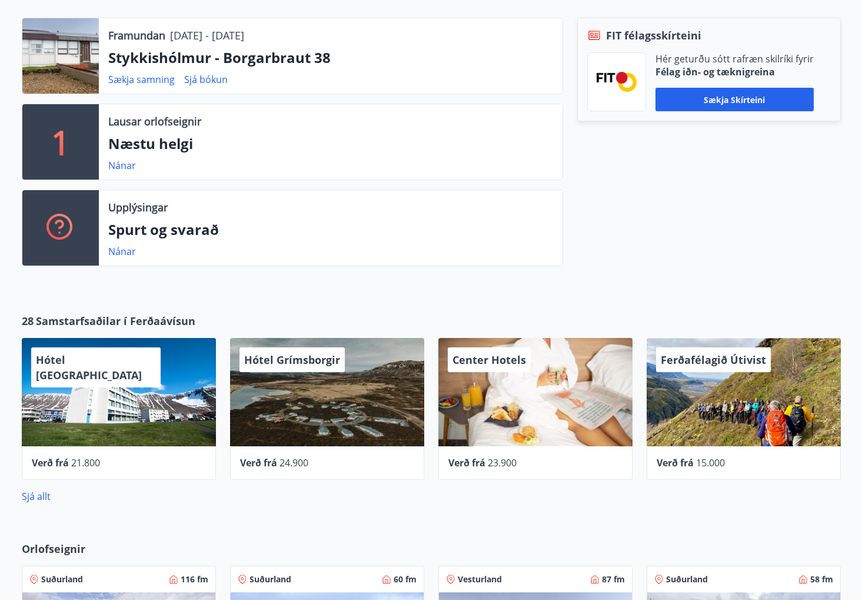
scroll to position [367, 0]
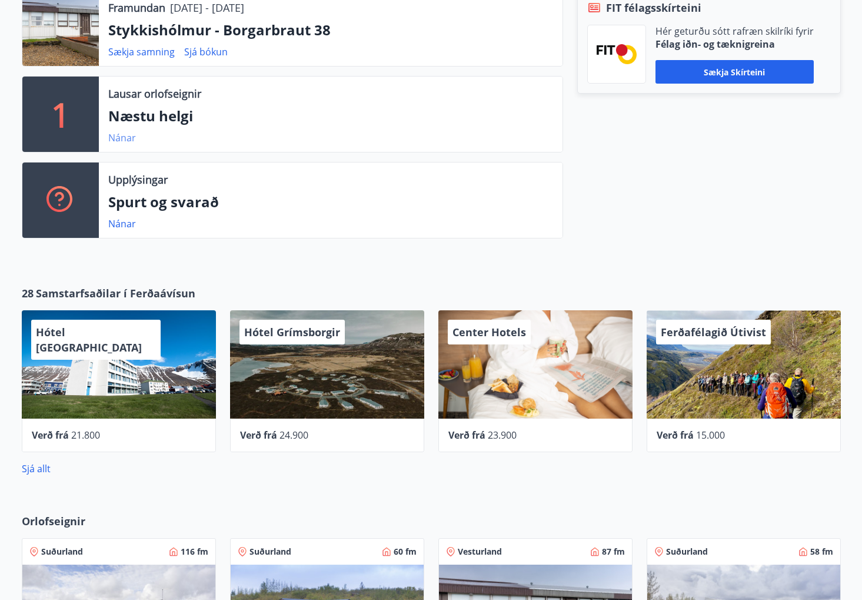
click at [118, 141] on link "Nánar" at bounding box center [122, 137] width 28 height 13
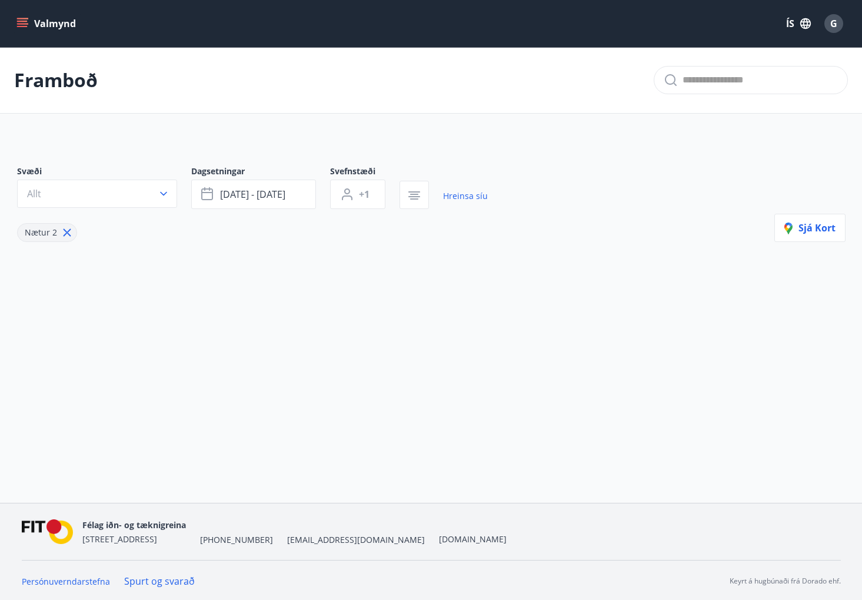
type input "*"
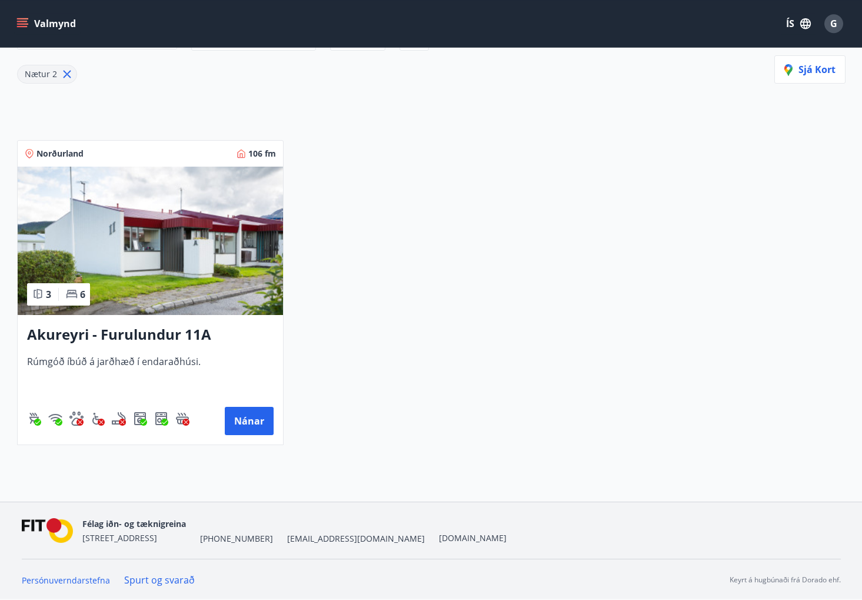
scroll to position [178, 0]
click at [247, 406] on button "Nánar" at bounding box center [249, 420] width 49 height 28
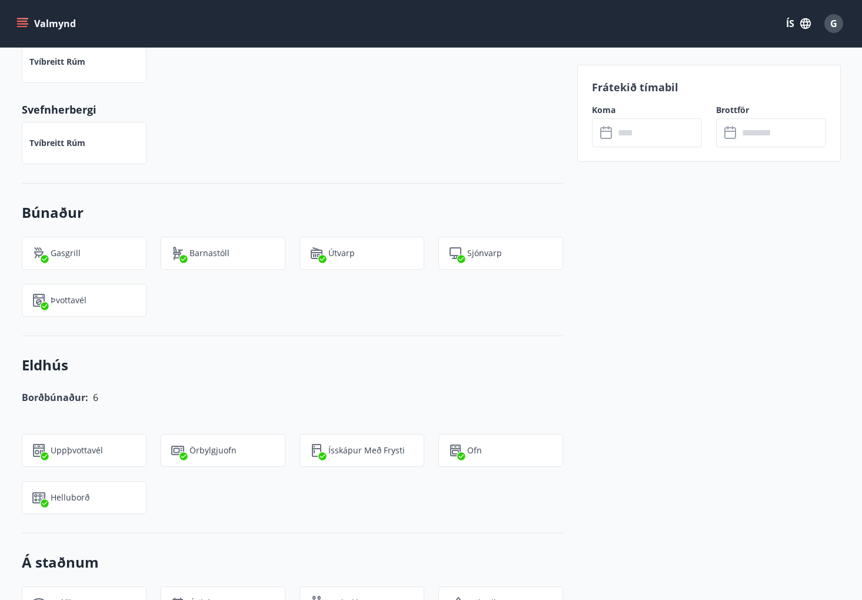
scroll to position [529, 0]
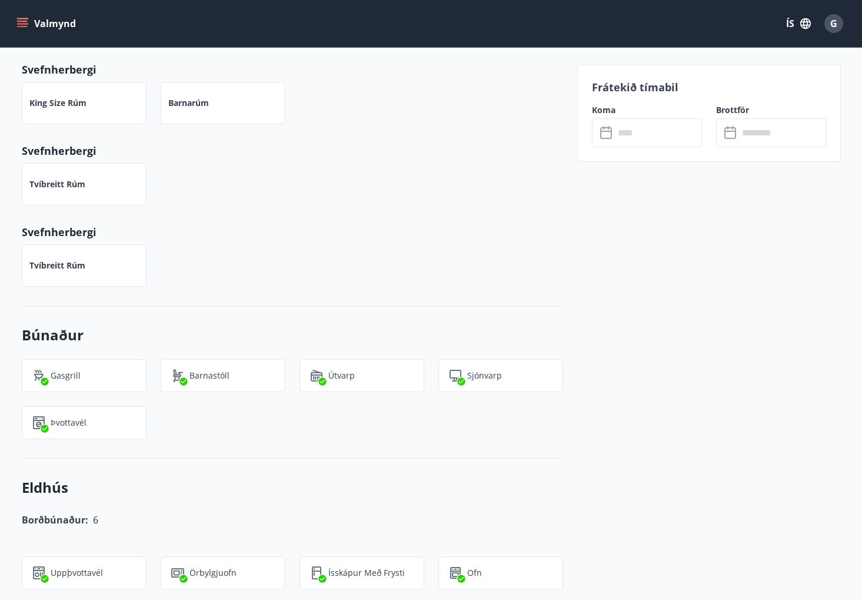
click at [612, 132] on icon at bounding box center [607, 133] width 14 height 14
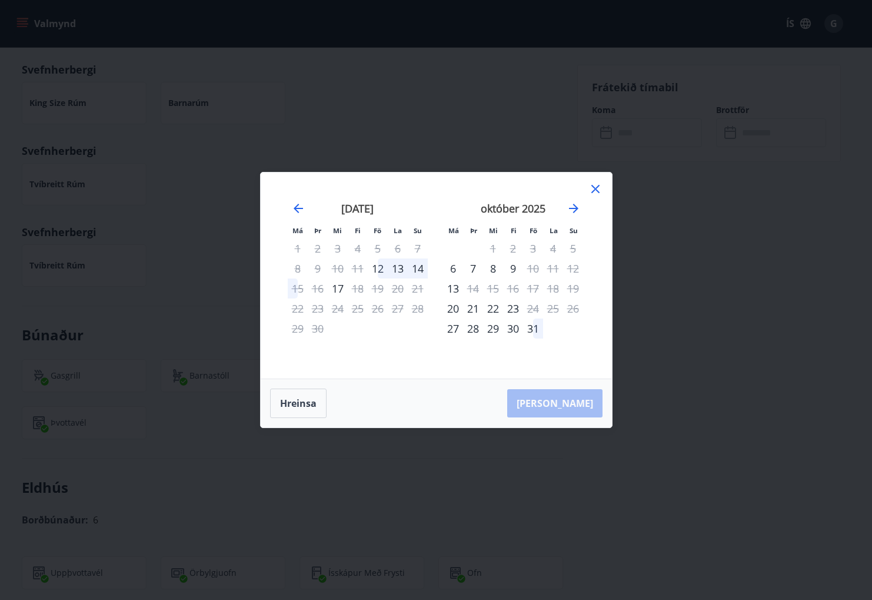
click at [596, 192] on icon at bounding box center [596, 189] width 14 height 14
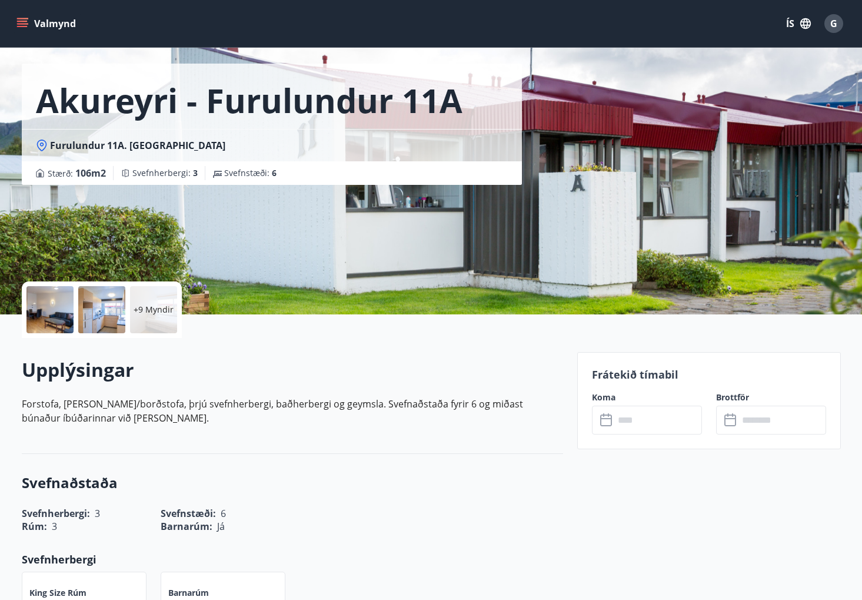
scroll to position [0, 0]
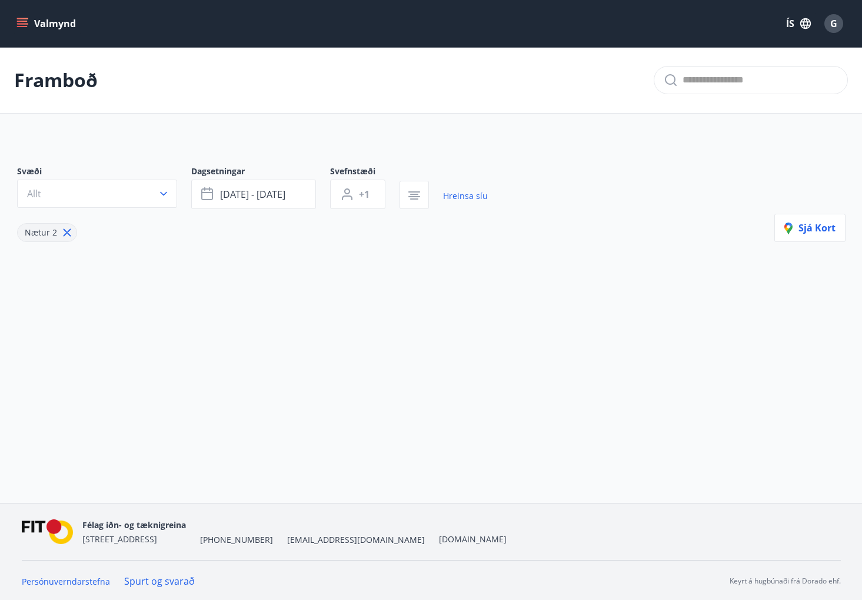
type input "*"
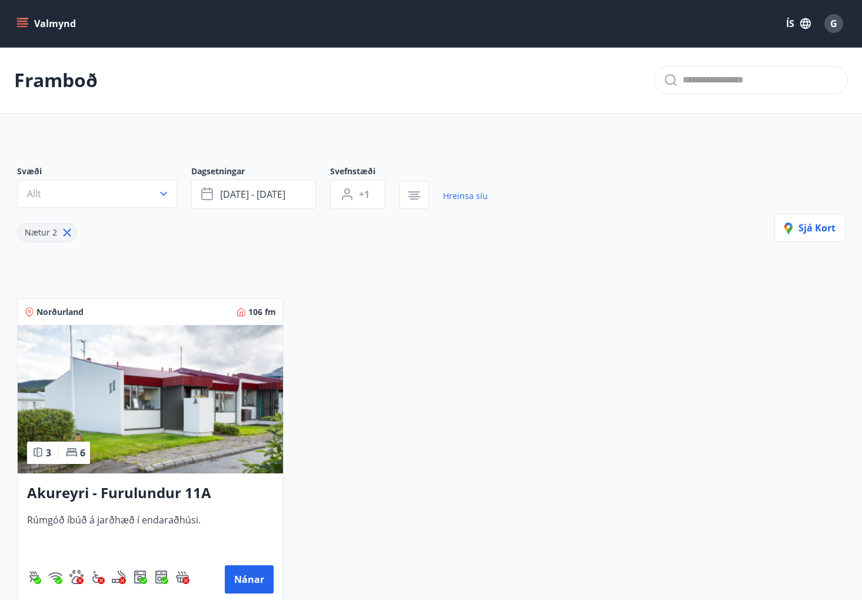
click at [28, 126] on main "Framboð Svæði Allt Dagsetningar [DATE] - [DATE] Svefnstæði +1 Hreinsa síu Nætur…" at bounding box center [431, 330] width 862 height 566
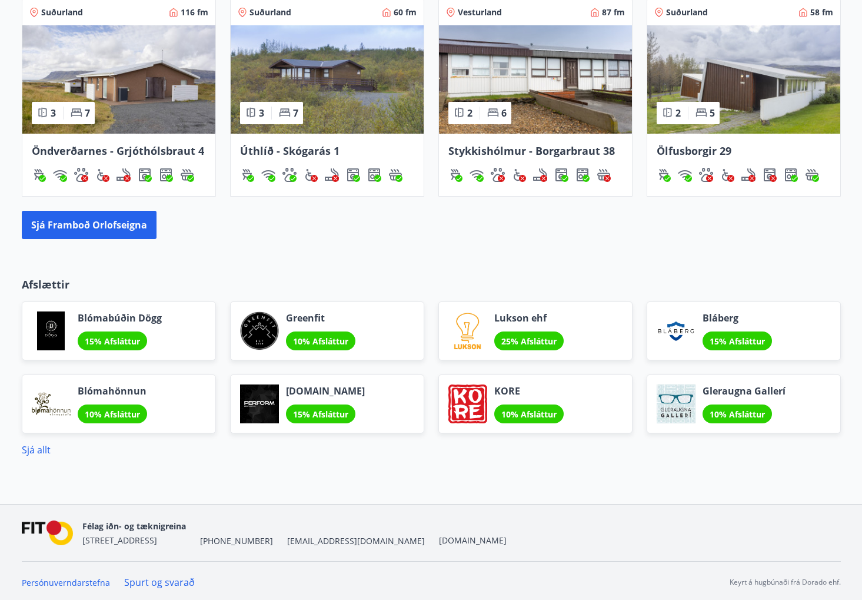
scroll to position [918, 0]
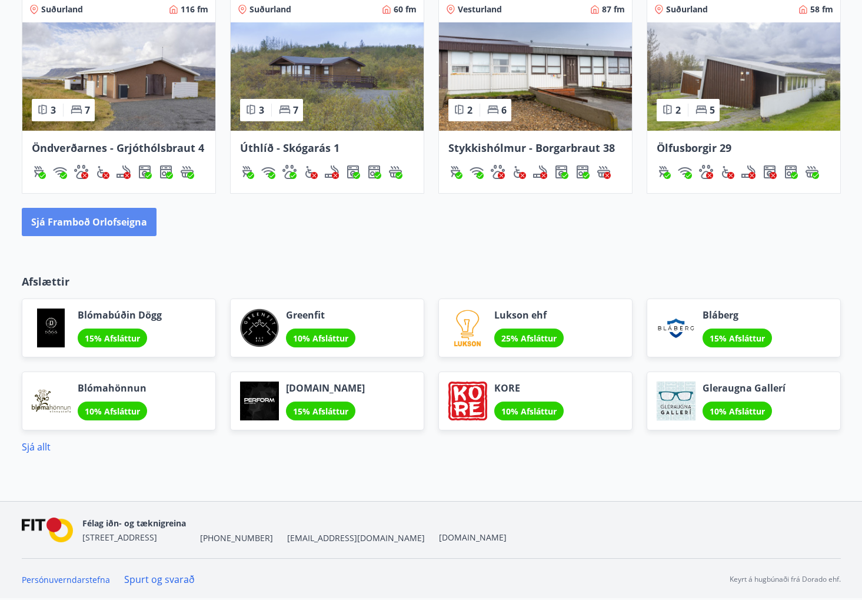
click at [104, 236] on button "Sjá framboð orlofseigna" at bounding box center [89, 222] width 135 height 28
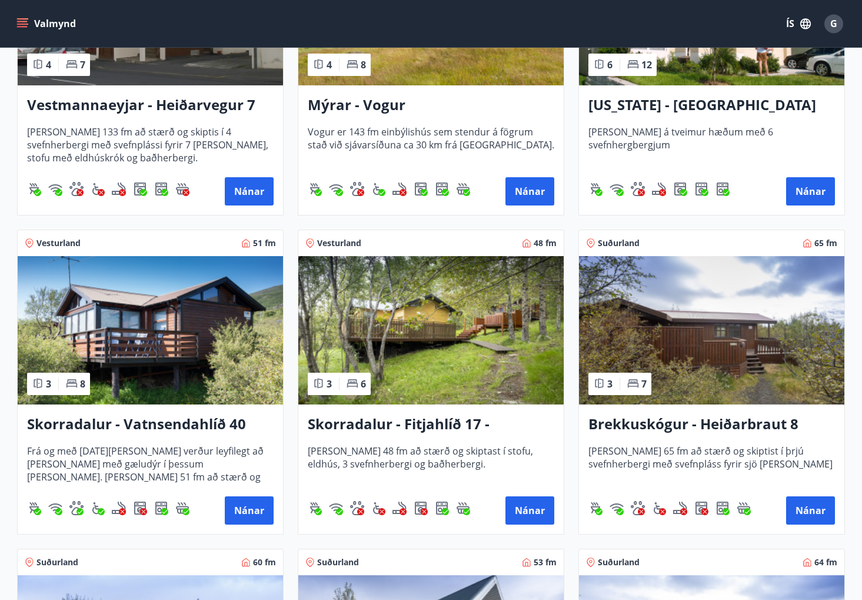
scroll to position [1347, 0]
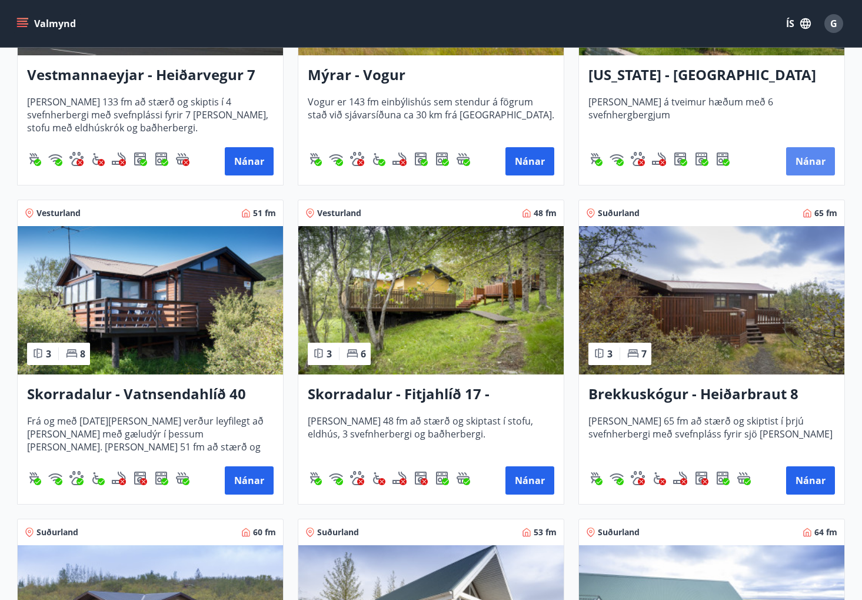
click at [807, 158] on button "Nánar" at bounding box center [811, 161] width 49 height 28
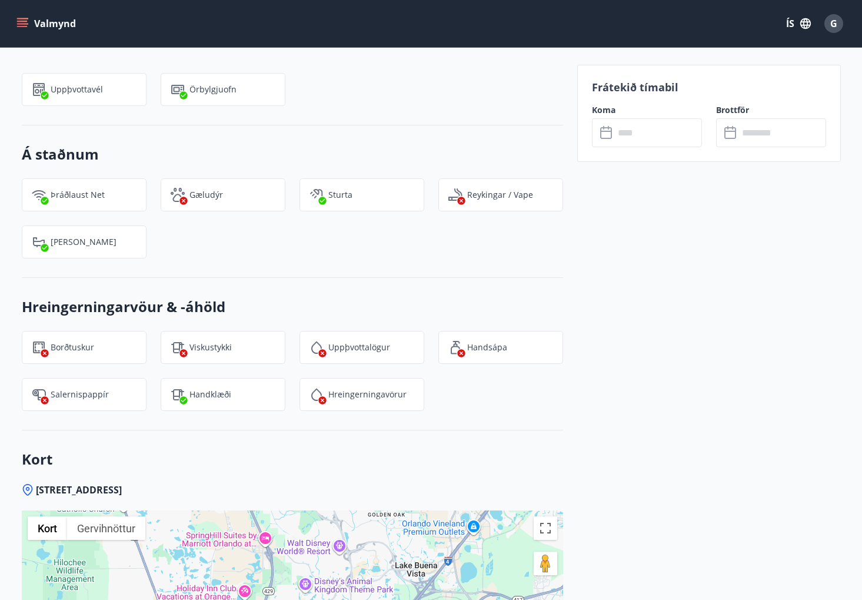
scroll to position [1469, 0]
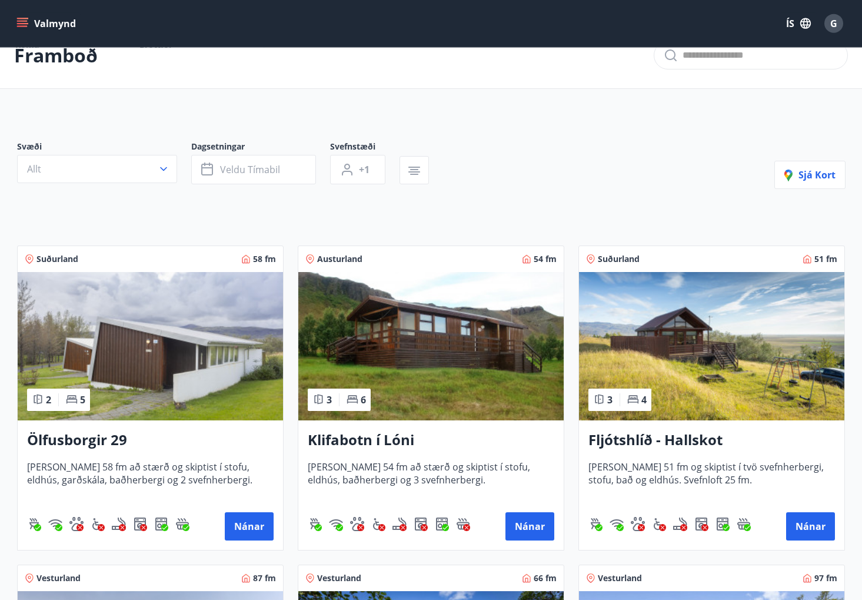
scroll to position [61, 0]
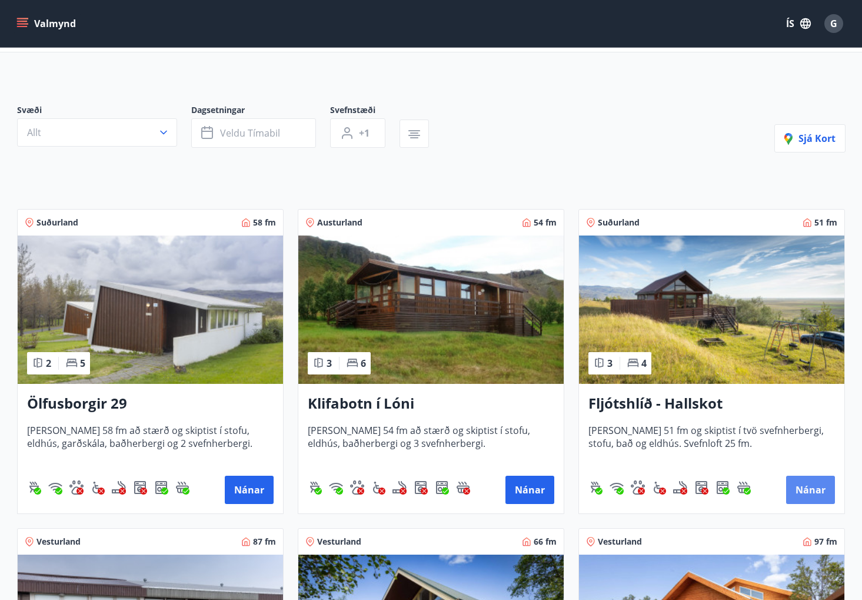
click at [807, 499] on button "Nánar" at bounding box center [811, 490] width 49 height 28
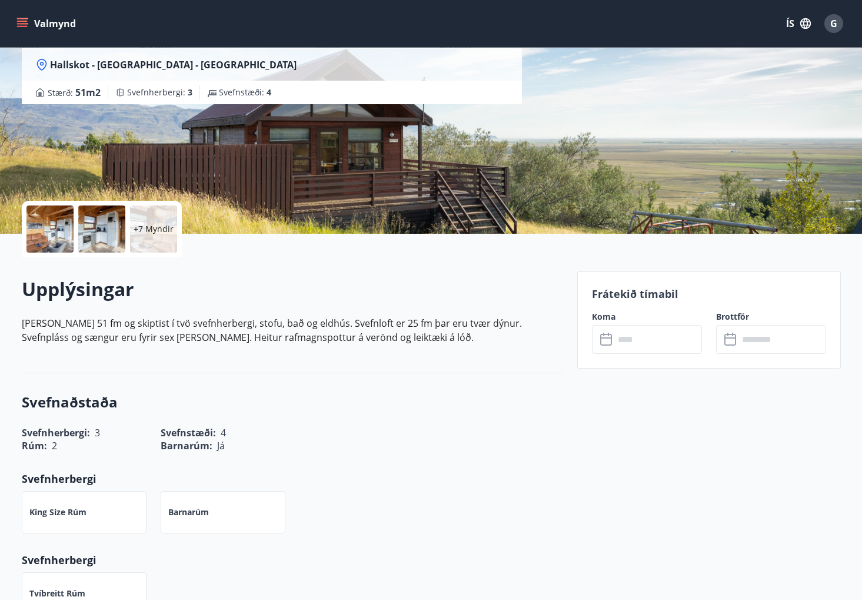
scroll to position [122, 0]
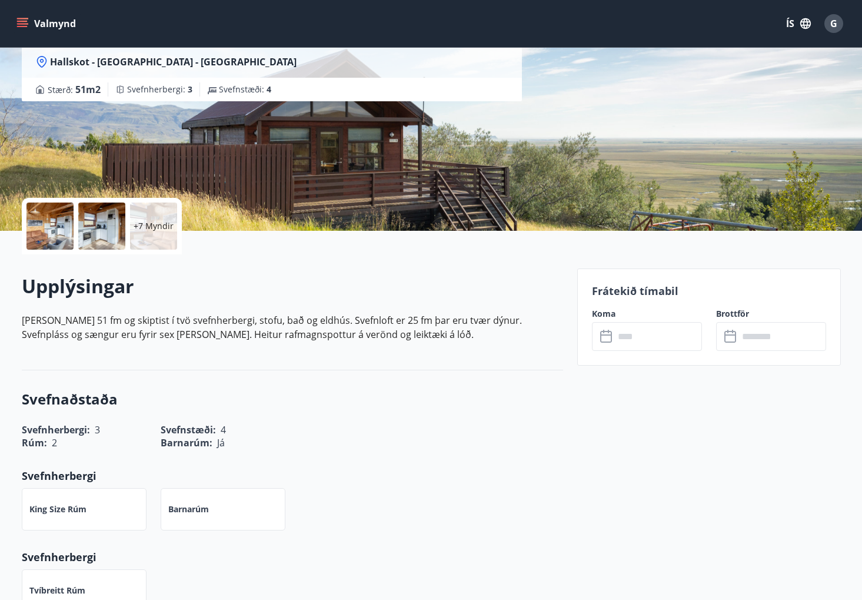
click at [608, 341] on icon at bounding box center [607, 337] width 14 height 14
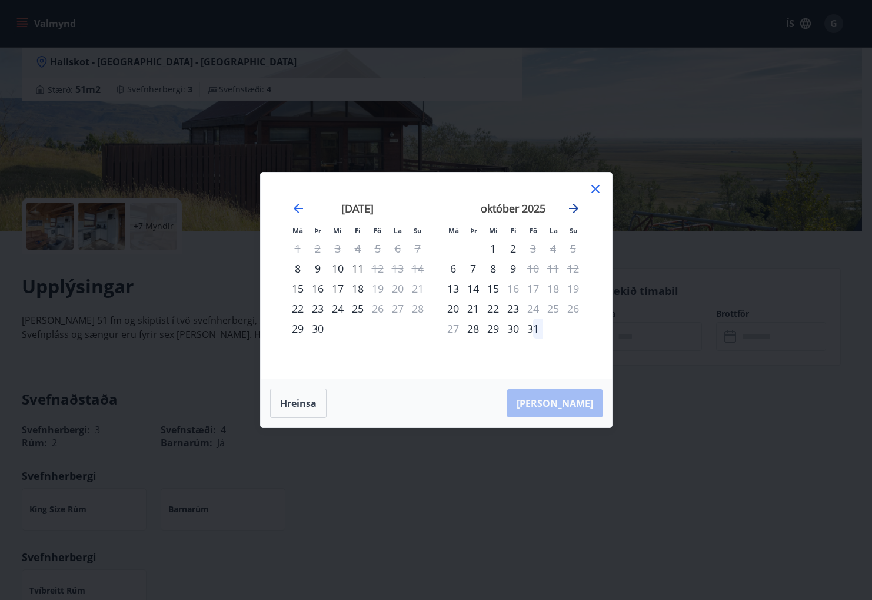
click at [577, 213] on icon "Move forward to switch to the next month." at bounding box center [573, 208] width 9 height 9
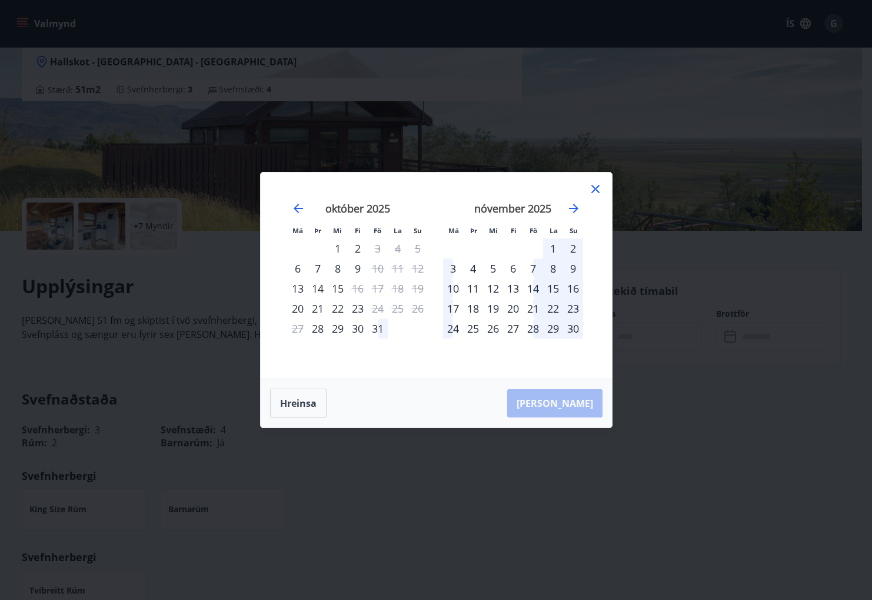
click at [457, 272] on div "3" at bounding box center [453, 268] width 20 height 20
click at [571, 211] on icon "Move forward to switch to the next month." at bounding box center [574, 208] width 14 height 14
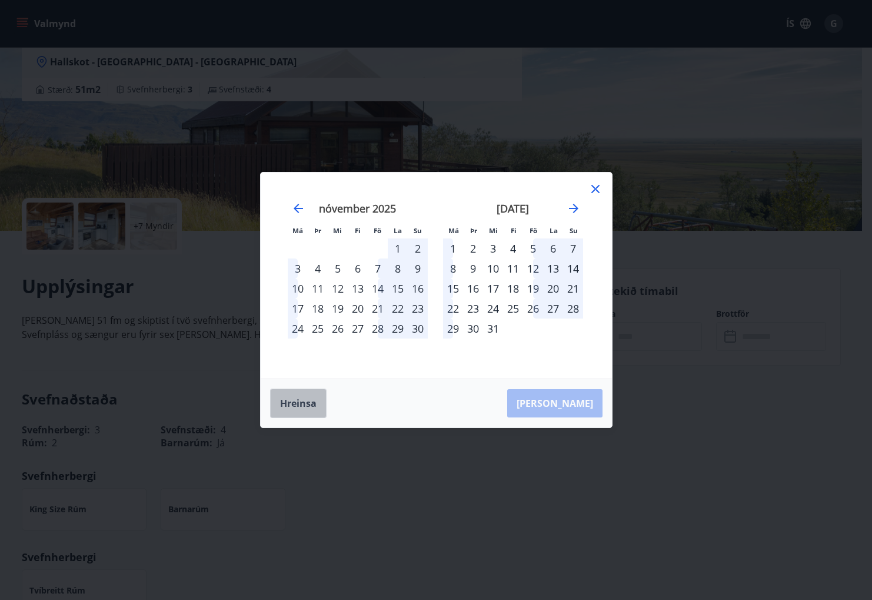
click at [313, 404] on button "Hreinsa" at bounding box center [298, 403] width 57 height 29
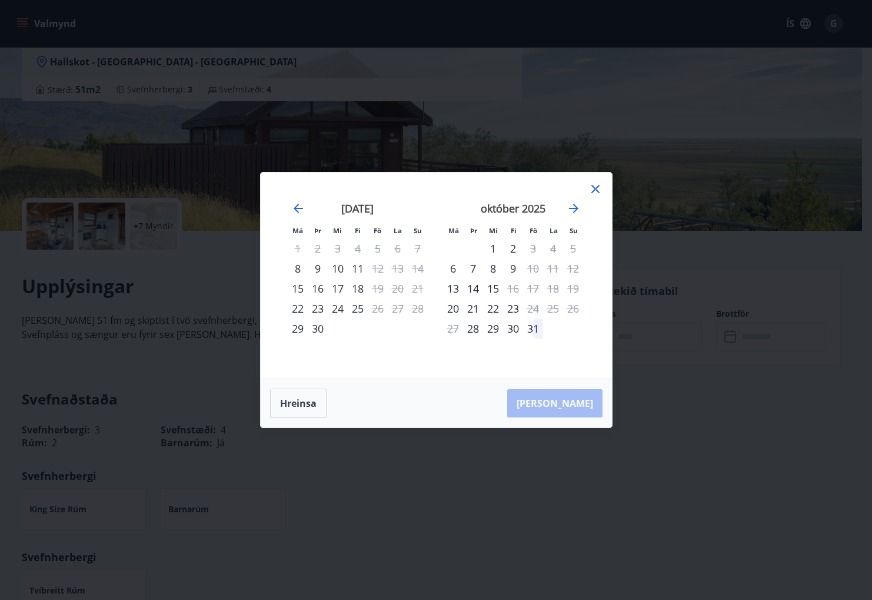
click at [591, 189] on icon at bounding box center [596, 189] width 14 height 14
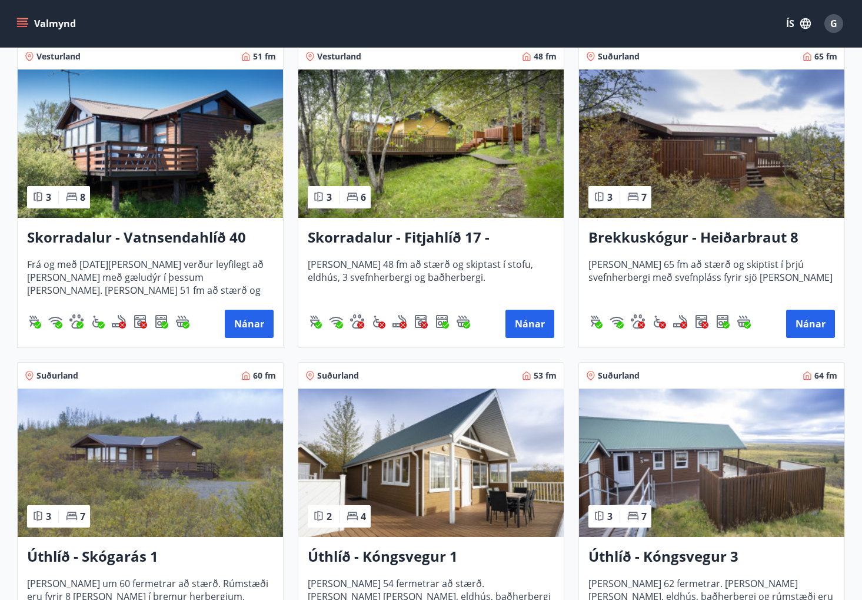
scroll to position [1626, 0]
